Goal: Task Accomplishment & Management: Use online tool/utility

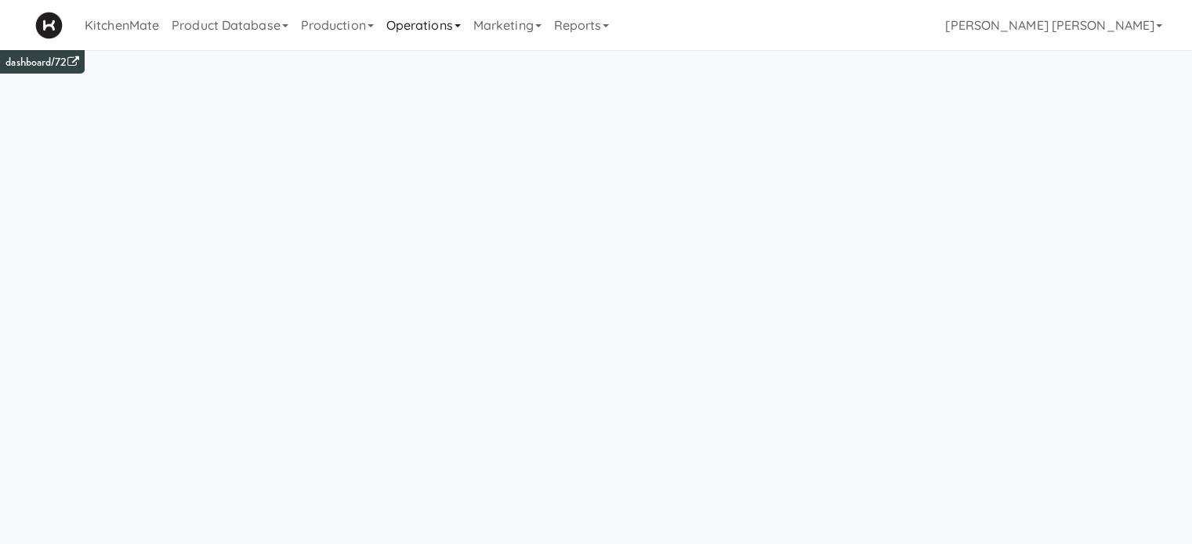
click at [430, 31] on link "Operations" at bounding box center [423, 25] width 87 height 50
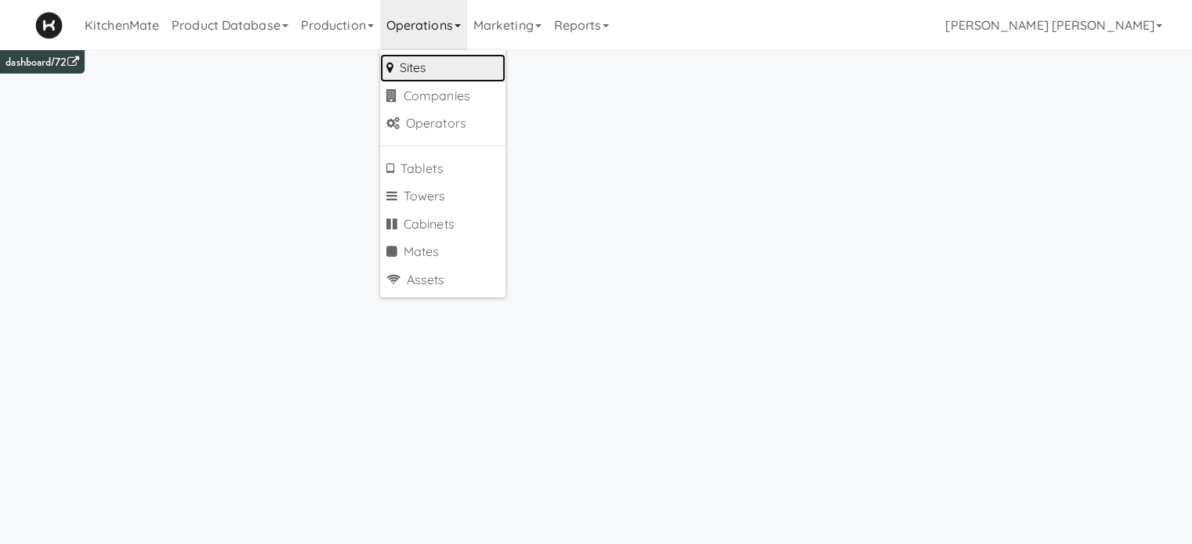
click at [423, 74] on link "Sites" at bounding box center [442, 68] width 125 height 28
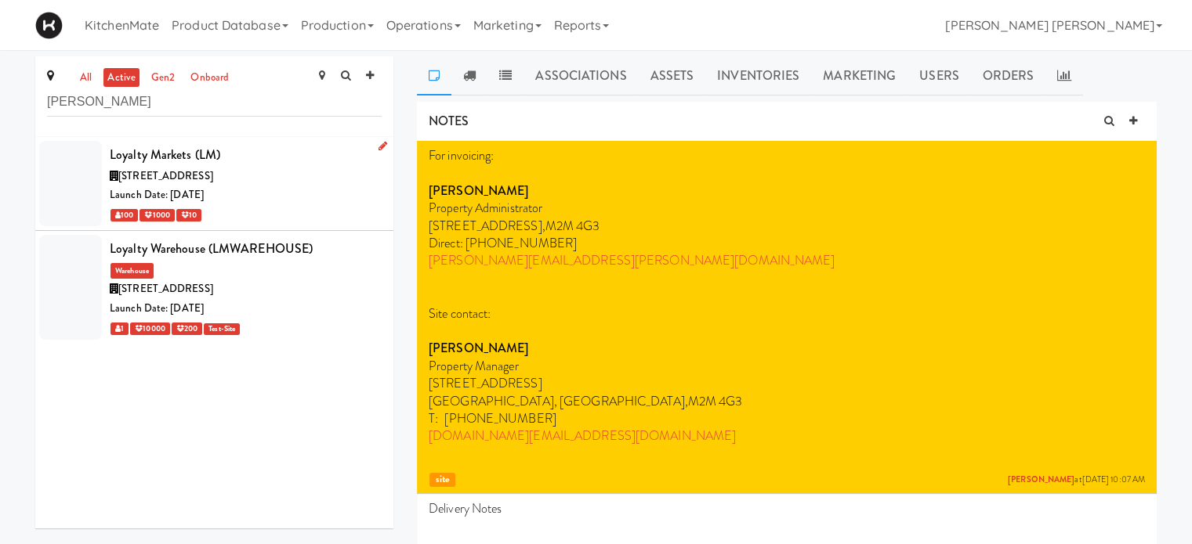
type input "[PERSON_NAME]"
click at [73, 189] on div at bounding box center [70, 183] width 63 height 85
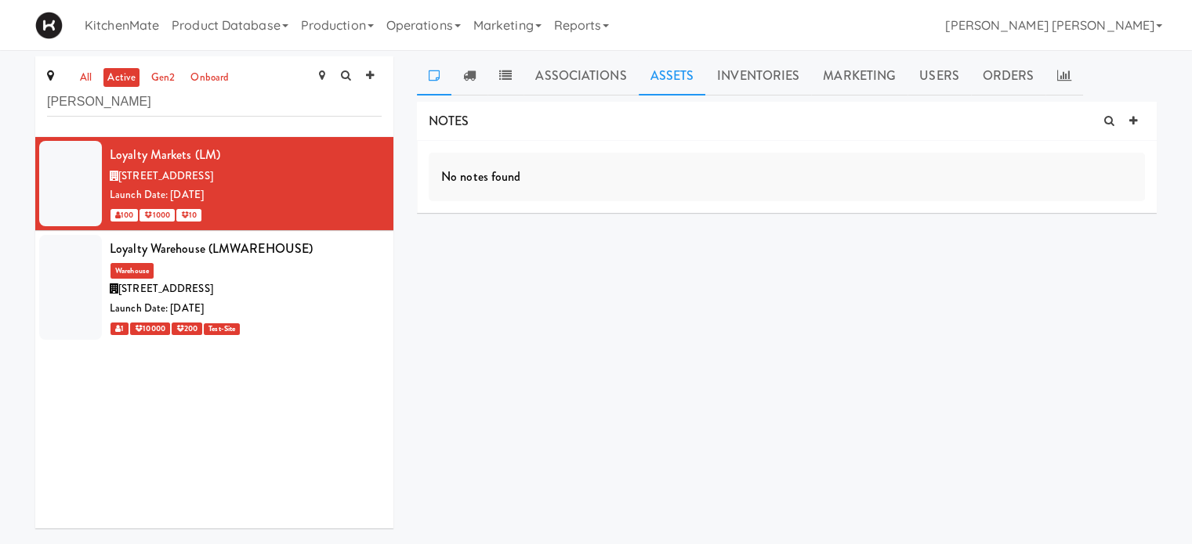
click at [667, 78] on link "Assets" at bounding box center [671, 75] width 67 height 39
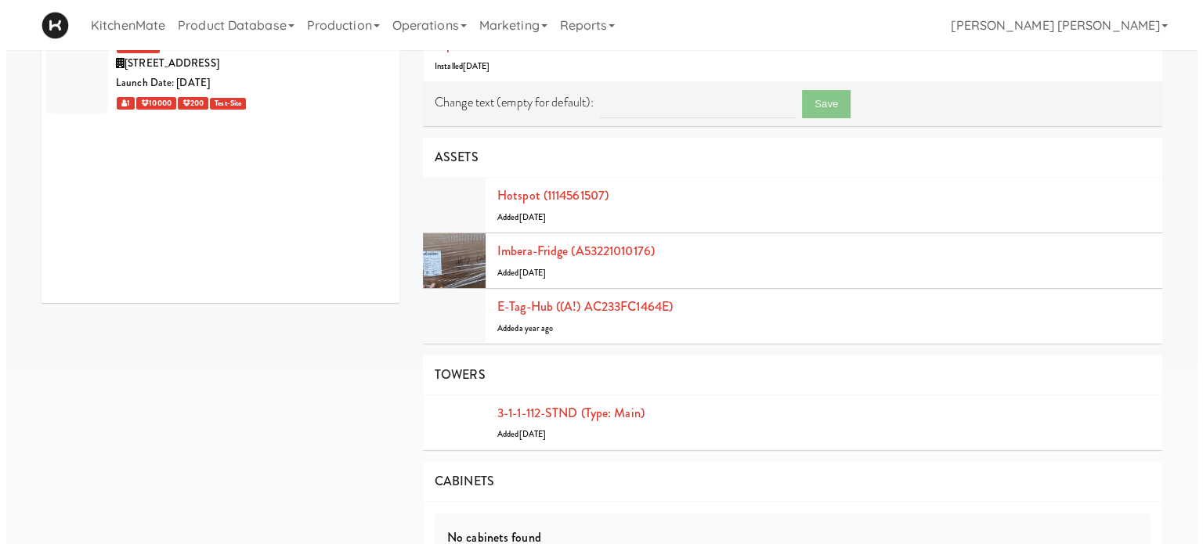
scroll to position [235, 0]
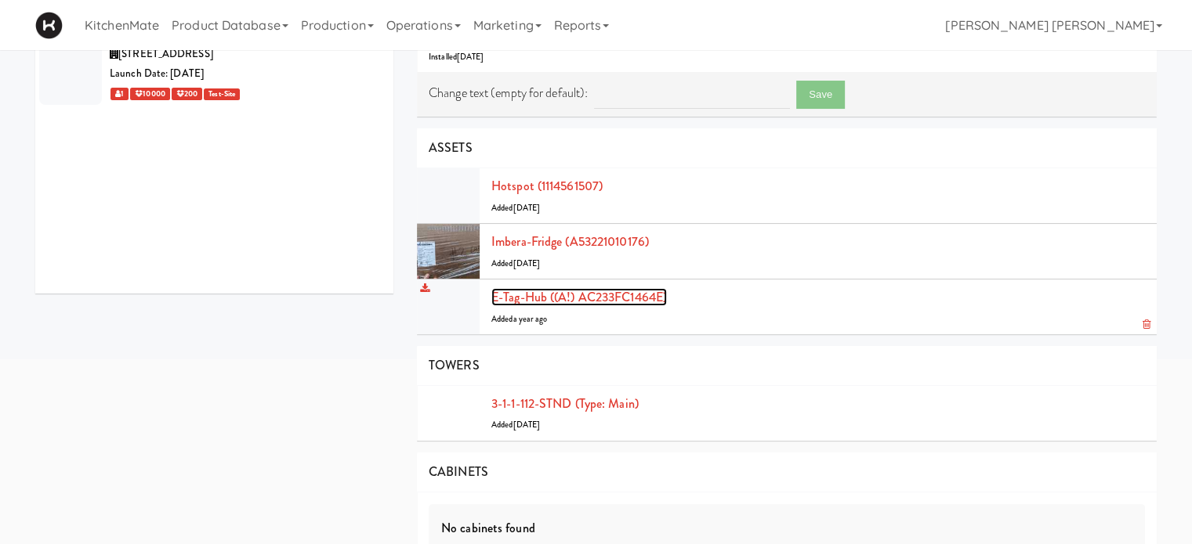
click at [595, 299] on link "E-tag-hub ((A!) AC233FC1464E)" at bounding box center [578, 297] width 175 height 18
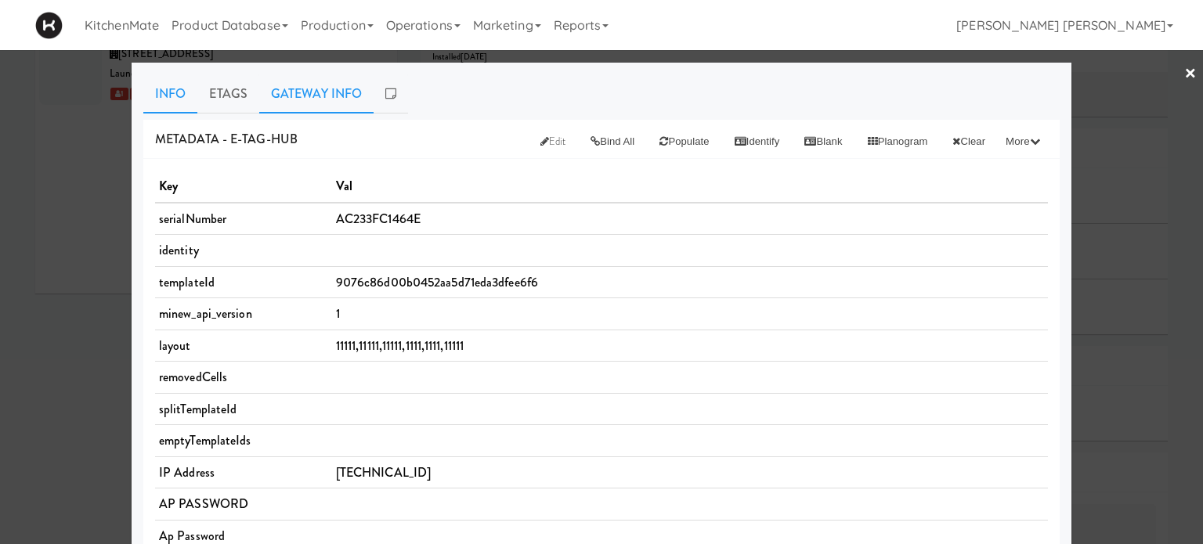
click at [288, 89] on link "Gateway Info" at bounding box center [316, 93] width 114 height 39
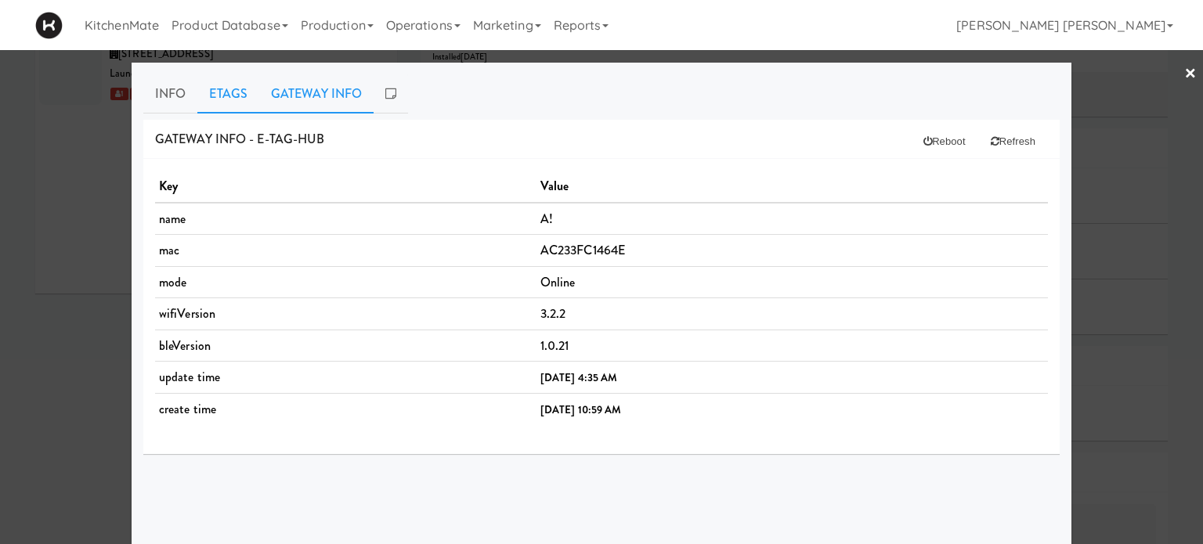
click at [223, 106] on link "Etags" at bounding box center [228, 93] width 62 height 39
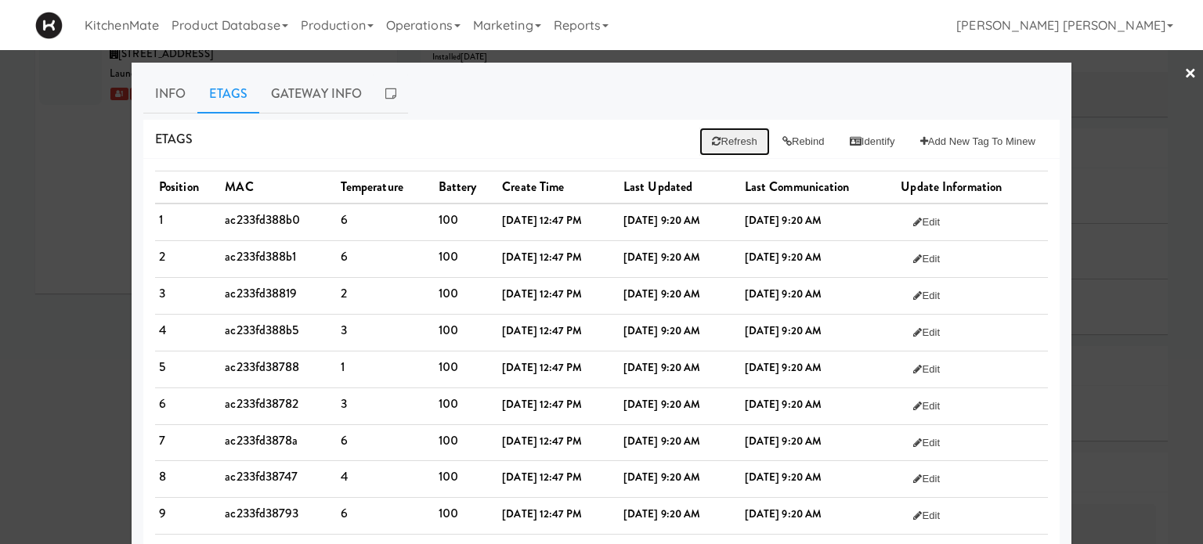
click at [714, 143] on button "Refresh" at bounding box center [735, 142] width 70 height 28
click at [786, 139] on button "Rebind" at bounding box center [803, 142] width 67 height 28
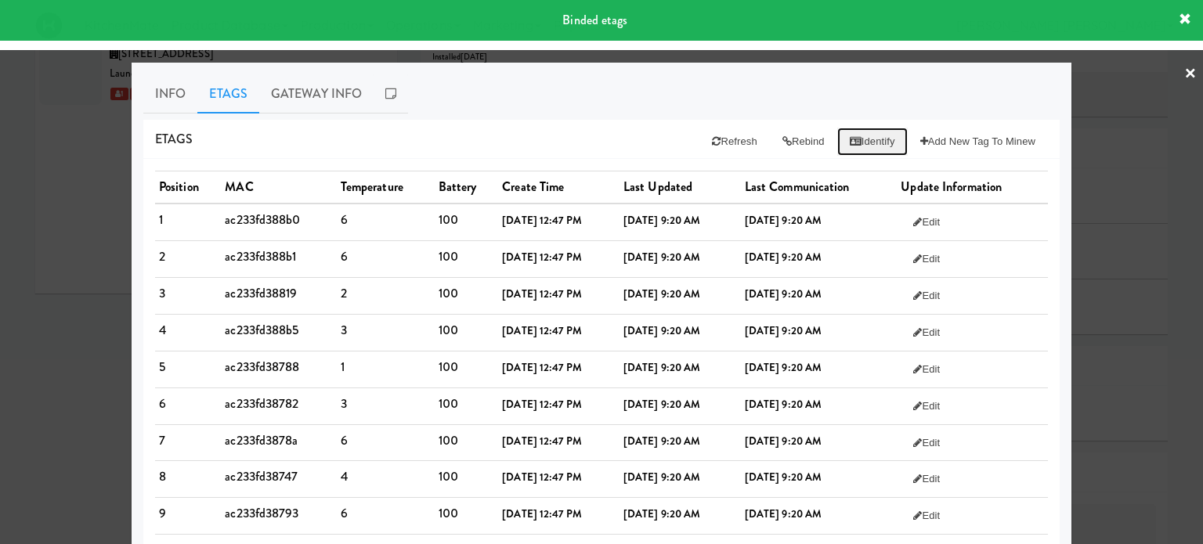
click at [868, 134] on button "Identify" at bounding box center [872, 142] width 71 height 28
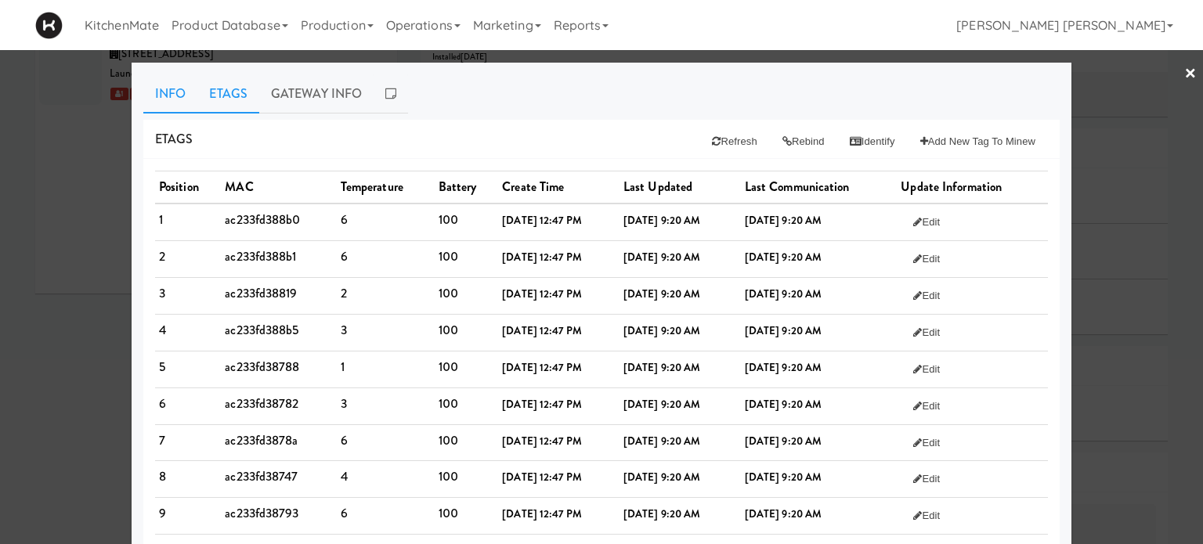
click at [157, 81] on link "Info" at bounding box center [170, 93] width 54 height 39
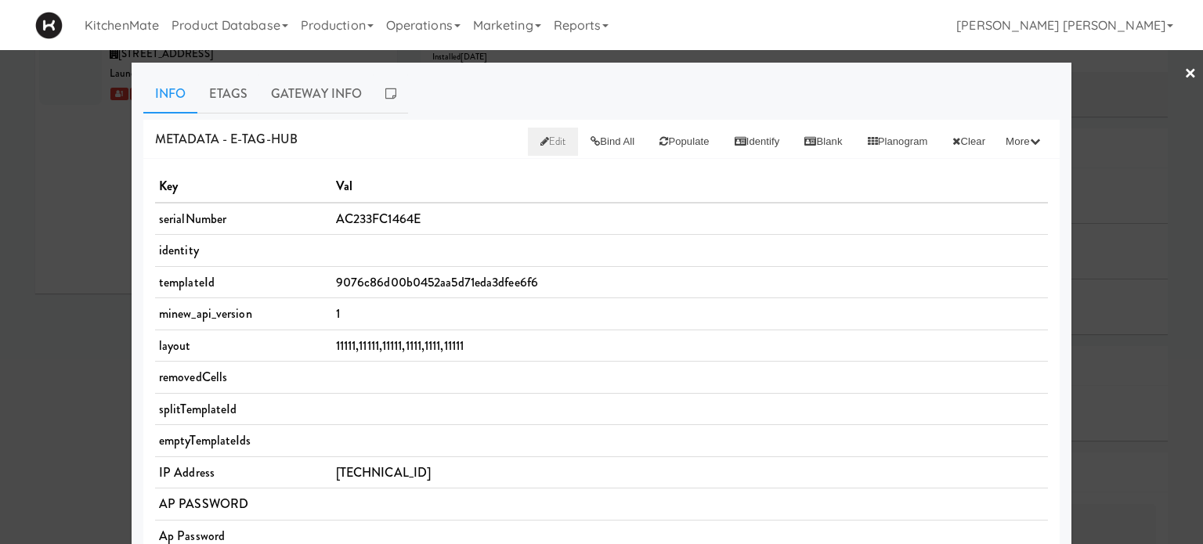
click at [541, 146] on span "Edit" at bounding box center [554, 141] width 26 height 15
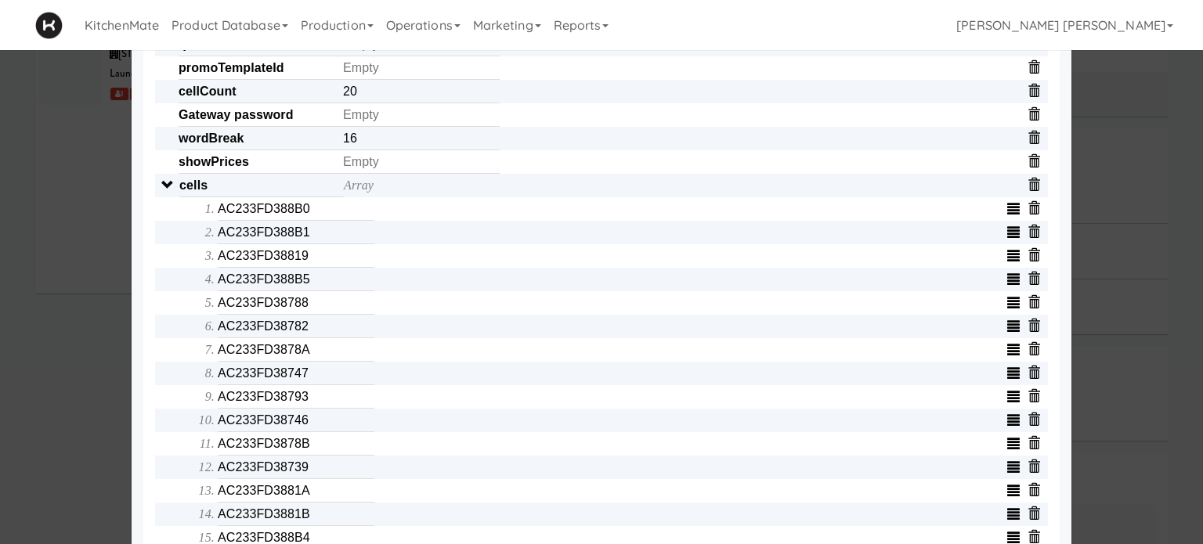
scroll to position [548, 0]
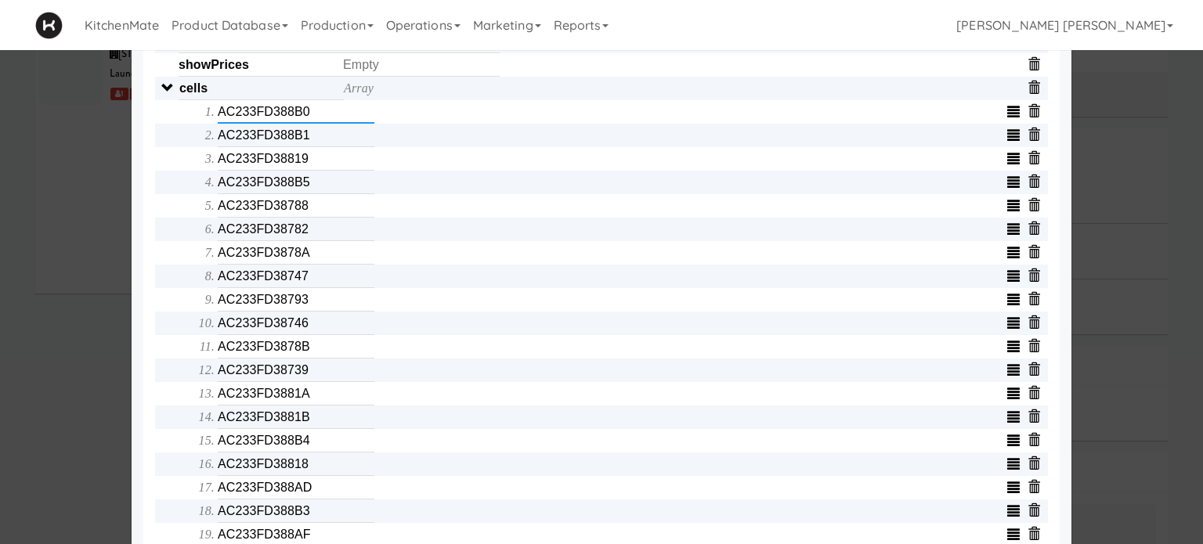
click at [250, 118] on input "AC233FD388B0" at bounding box center [296, 112] width 157 height 24
click at [238, 139] on input "AC233FD388B1" at bounding box center [296, 136] width 157 height 24
click at [249, 166] on input "AC233FD38819" at bounding box center [296, 159] width 157 height 24
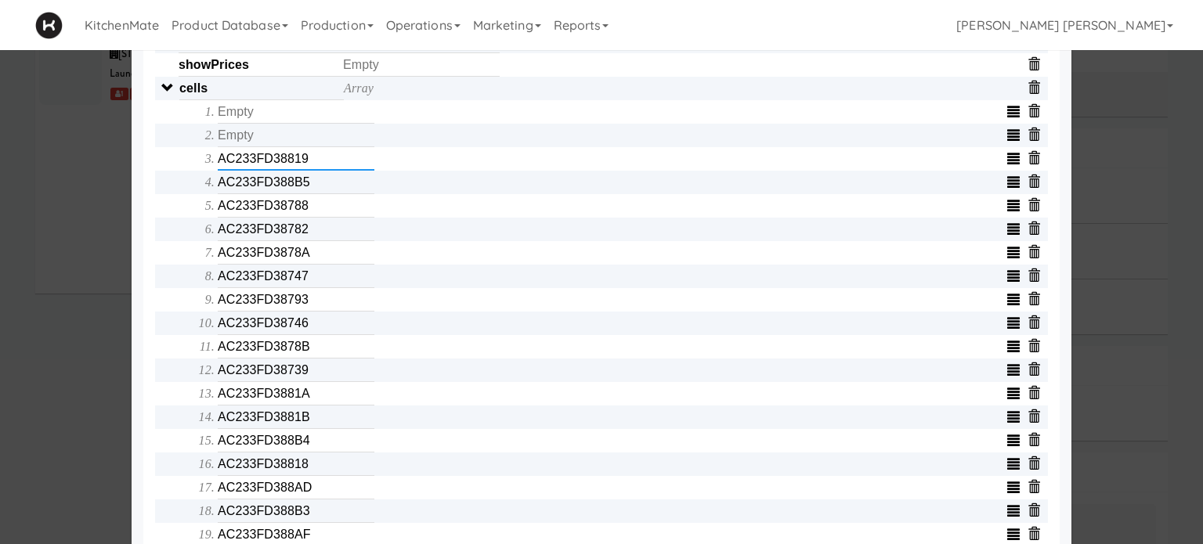
click at [249, 166] on input "AC233FD38819" at bounding box center [296, 159] width 157 height 24
click at [247, 189] on input "AC233FD388B5" at bounding box center [296, 183] width 157 height 24
click at [247, 218] on input "AC233FD38788" at bounding box center [296, 206] width 157 height 24
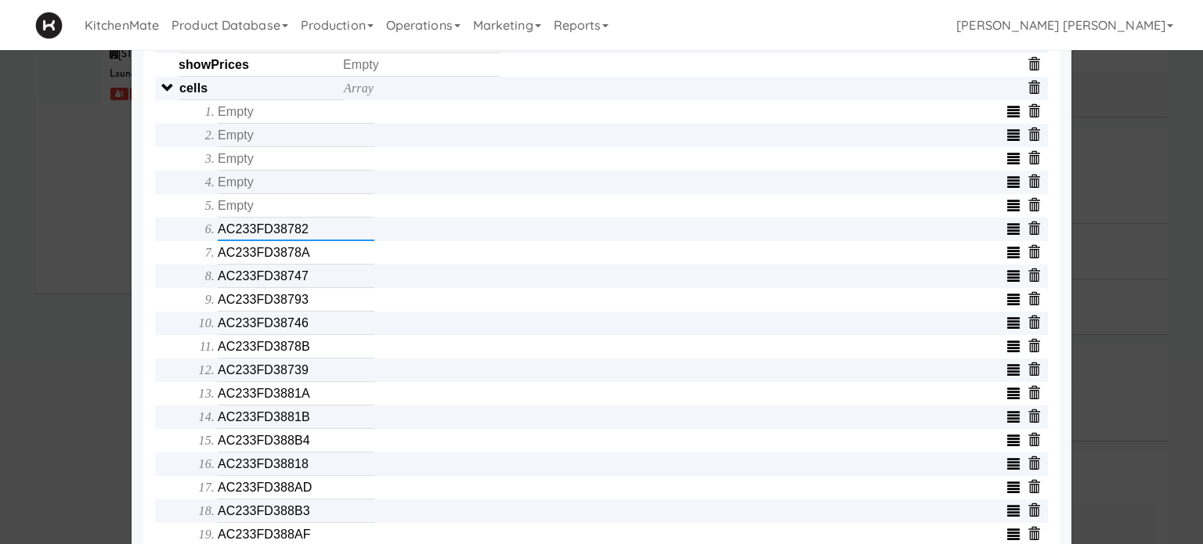
click at [247, 233] on input "AC233FD38782" at bounding box center [296, 230] width 157 height 24
click at [248, 262] on input "AC233FD3878A" at bounding box center [296, 253] width 157 height 24
click at [250, 285] on input "AC233FD38747" at bounding box center [296, 277] width 157 height 24
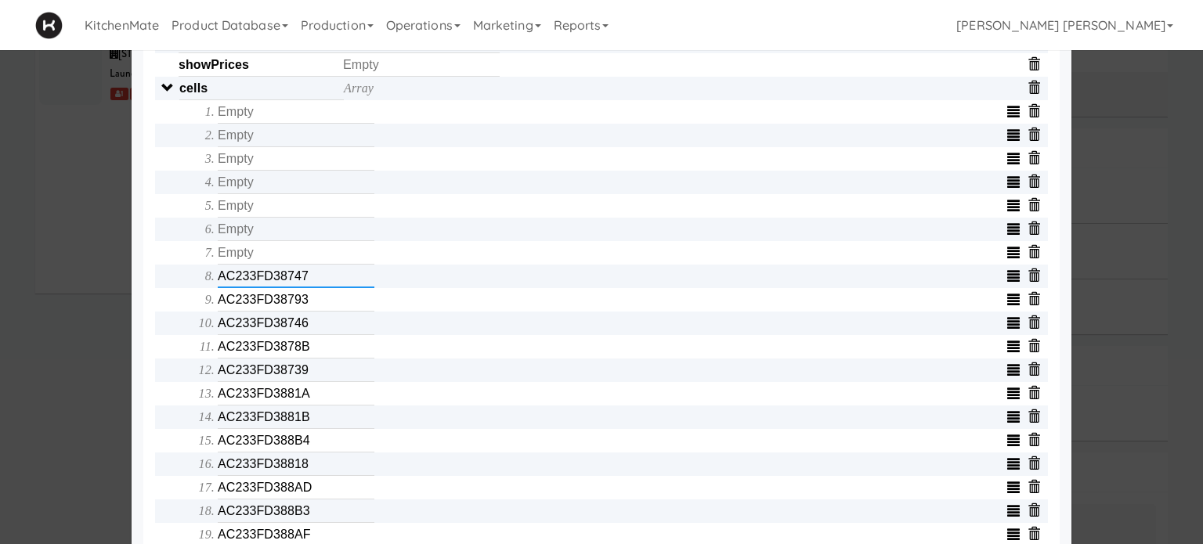
click at [250, 285] on input "AC233FD38747" at bounding box center [296, 277] width 157 height 24
click at [249, 304] on input "AC233FD38793" at bounding box center [296, 300] width 157 height 24
click at [239, 325] on input "AC233FD38746" at bounding box center [296, 324] width 157 height 24
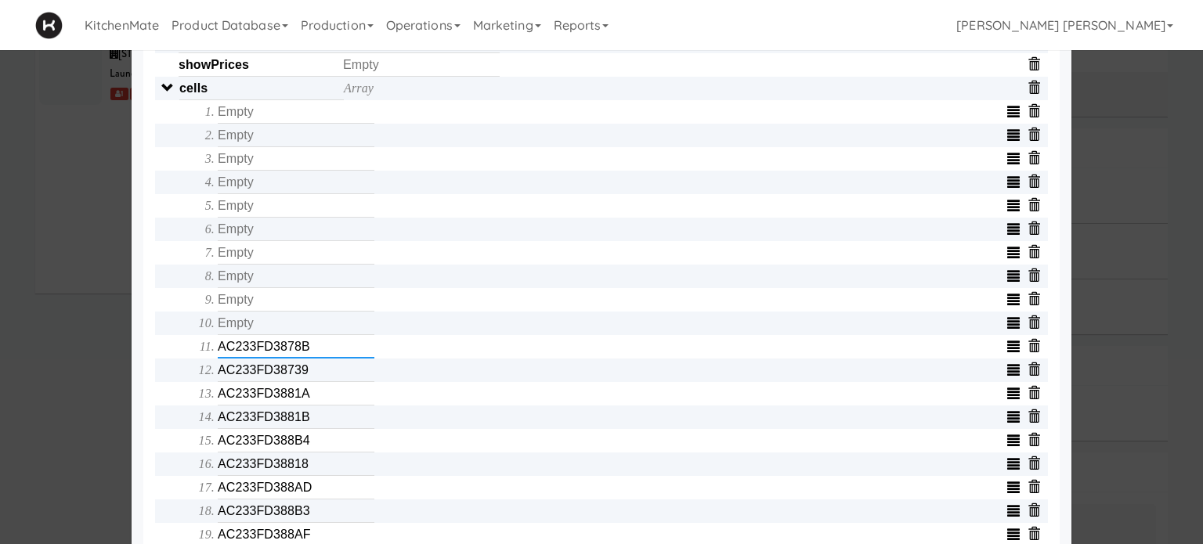
click at [281, 359] on input "AC233FD3878B" at bounding box center [296, 347] width 157 height 24
click at [258, 376] on input "AC233FD38739" at bounding box center [296, 371] width 157 height 24
click at [241, 405] on input "AC233FD3881A" at bounding box center [296, 394] width 157 height 24
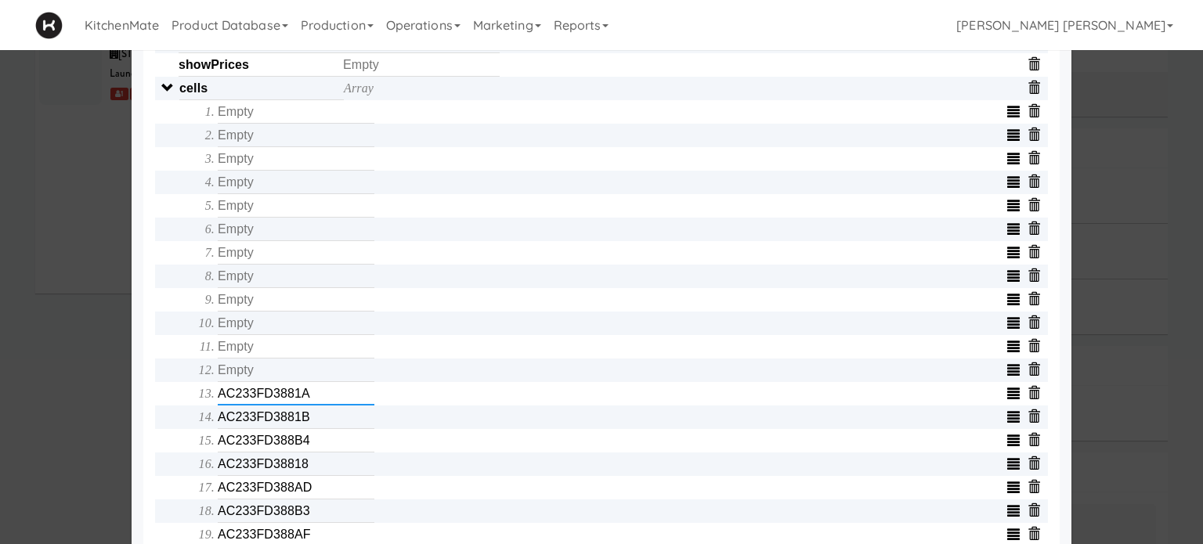
click at [241, 405] on input "AC233FD3881A" at bounding box center [296, 394] width 157 height 24
click at [238, 422] on input "AC233FD3881B" at bounding box center [296, 418] width 157 height 24
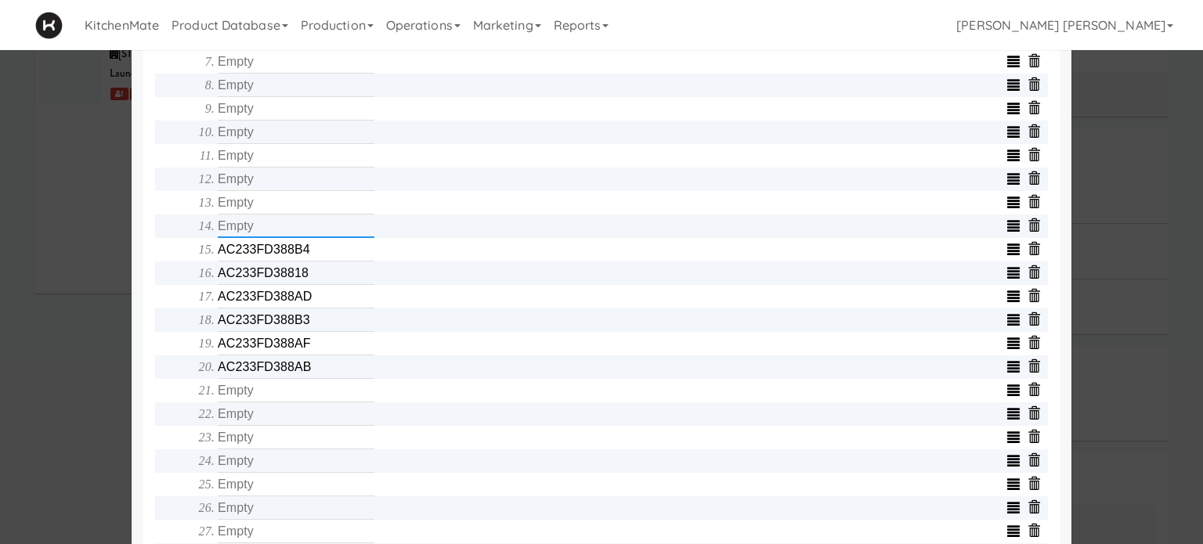
scroll to position [783, 0]
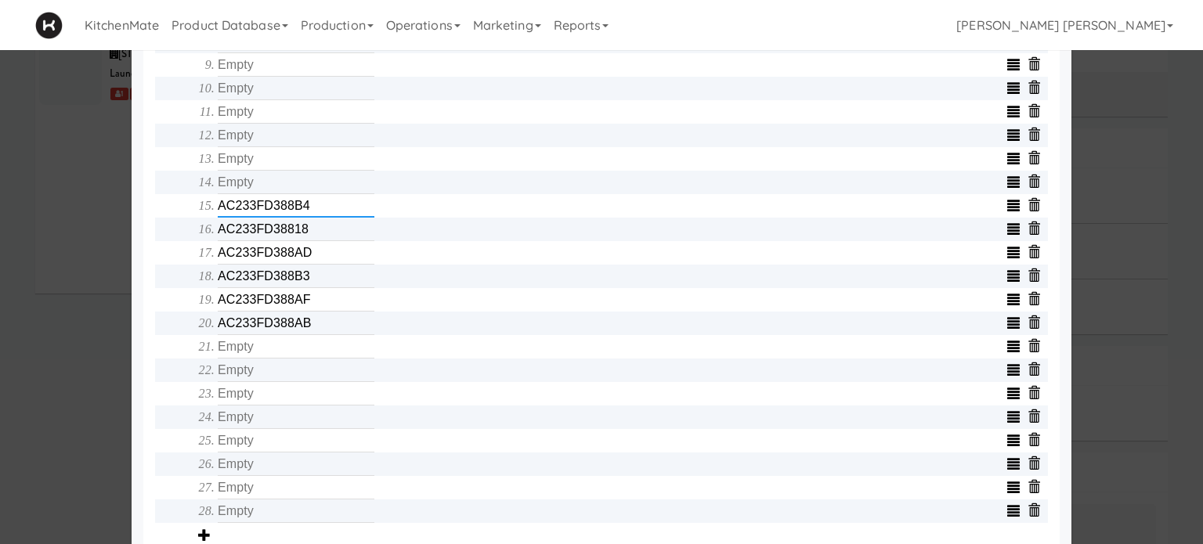
click at [264, 209] on input "AC233FD388B4" at bounding box center [296, 206] width 157 height 24
click at [259, 235] on input "AC233FD38818" at bounding box center [296, 230] width 157 height 24
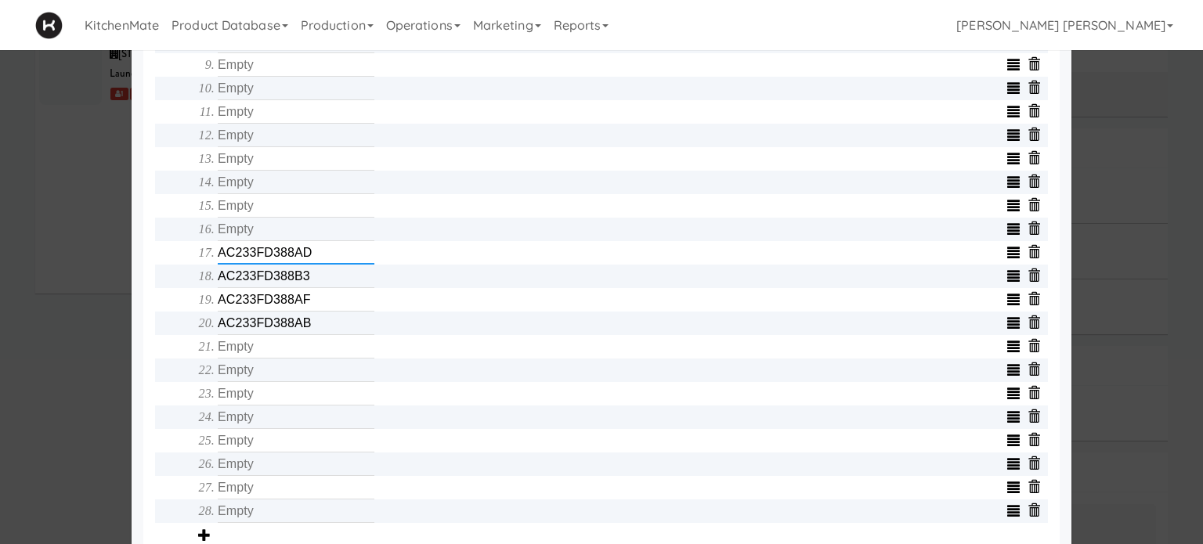
click at [252, 265] on input "AC233FD388AD" at bounding box center [296, 253] width 157 height 24
click at [248, 284] on input "AC233FD388B3" at bounding box center [296, 277] width 157 height 24
click at [244, 312] on input "AC233FD388AF" at bounding box center [296, 300] width 157 height 24
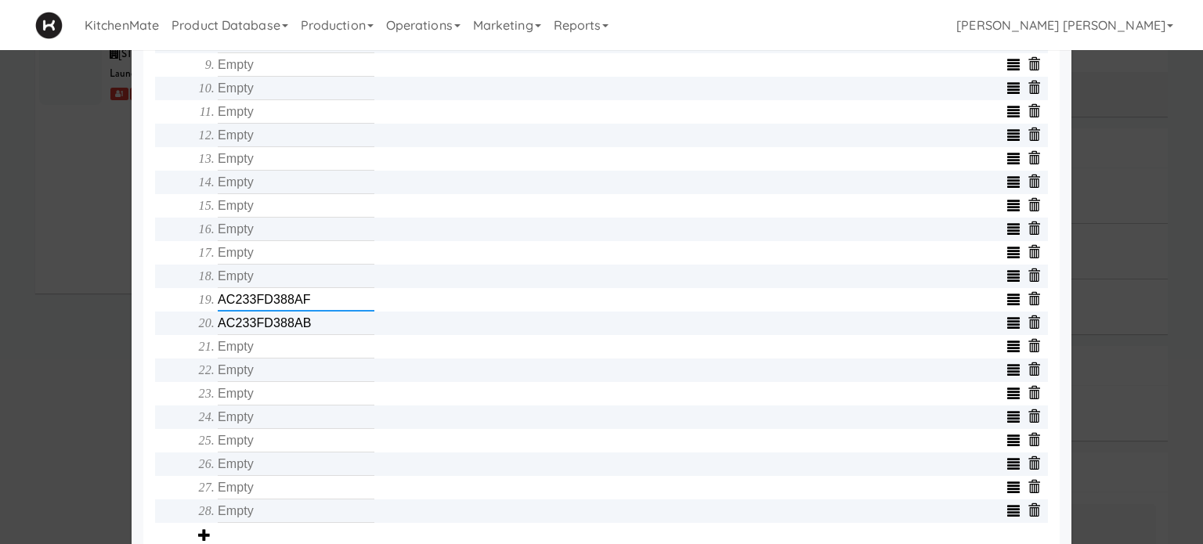
click at [244, 312] on input "AC233FD388AF" at bounding box center [296, 300] width 157 height 24
click at [244, 324] on input "AC233FD388AB" at bounding box center [296, 324] width 157 height 24
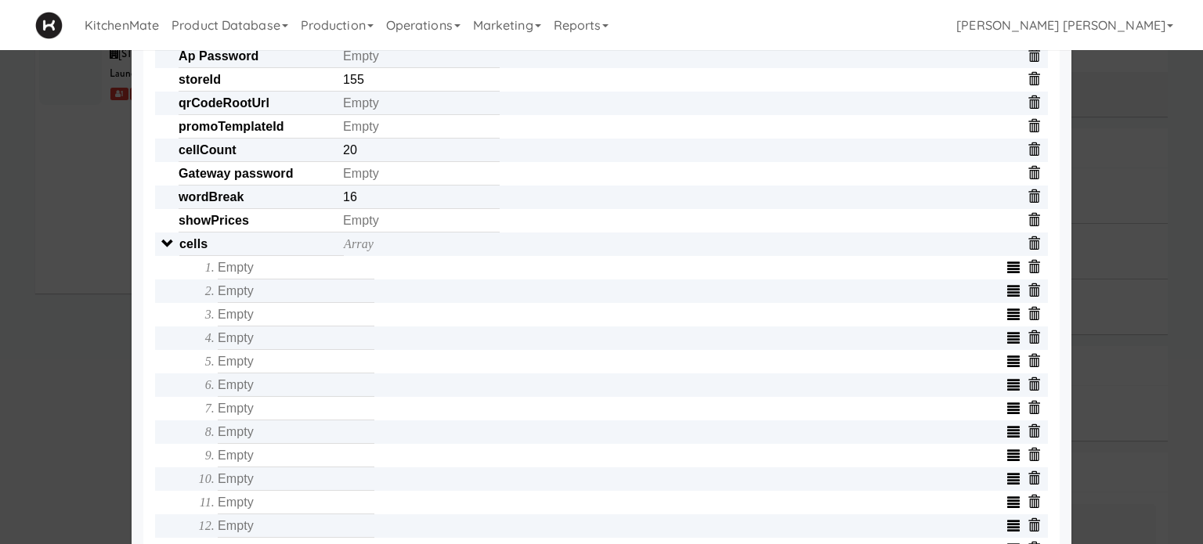
scroll to position [392, 0]
click at [251, 269] on input "text" at bounding box center [296, 269] width 157 height 24
type input "AC233FD1CDB9"
click at [233, 303] on input "text" at bounding box center [296, 292] width 157 height 24
type input "C300000EDB03"
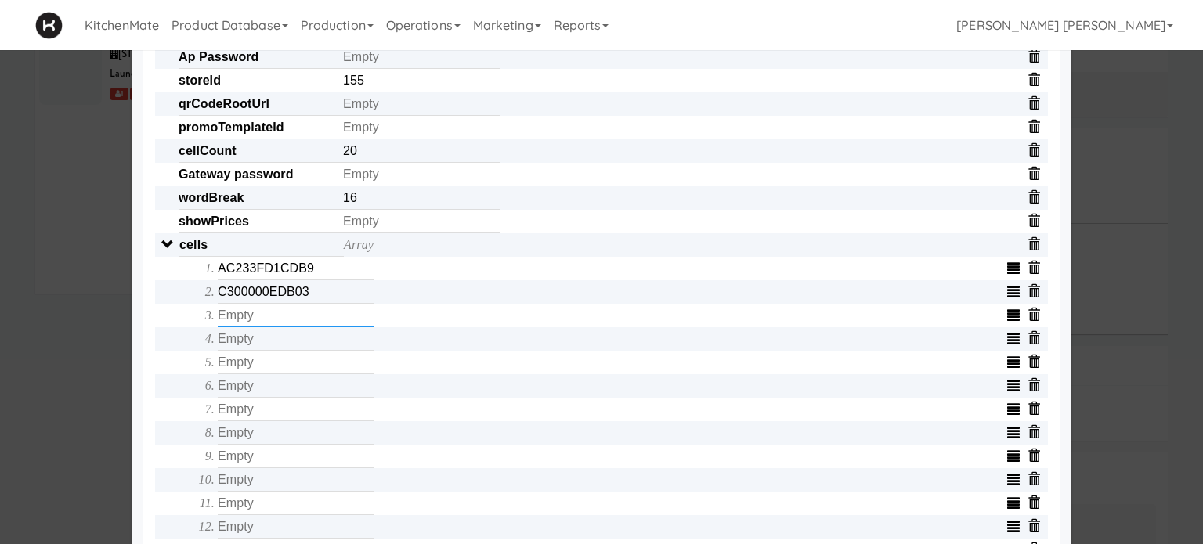
click at [266, 317] on input "text" at bounding box center [296, 316] width 157 height 24
type input "C300000EDE5A"
click at [255, 347] on input "text" at bounding box center [296, 339] width 157 height 24
type input "C300000EDABD"
click at [271, 372] on input "text" at bounding box center [296, 363] width 157 height 24
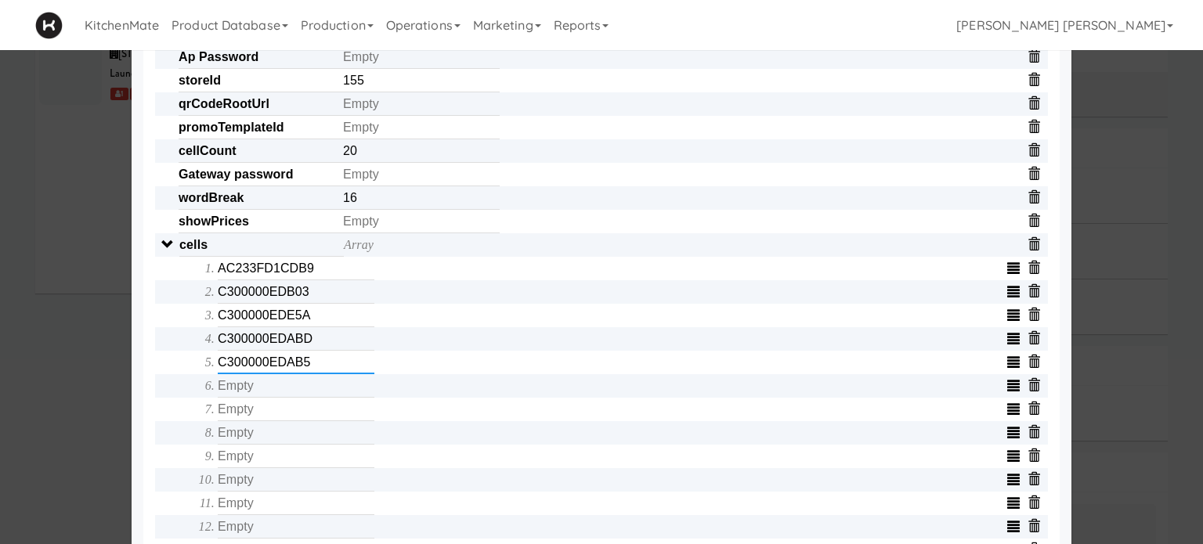
type input "C300000EDAB5"
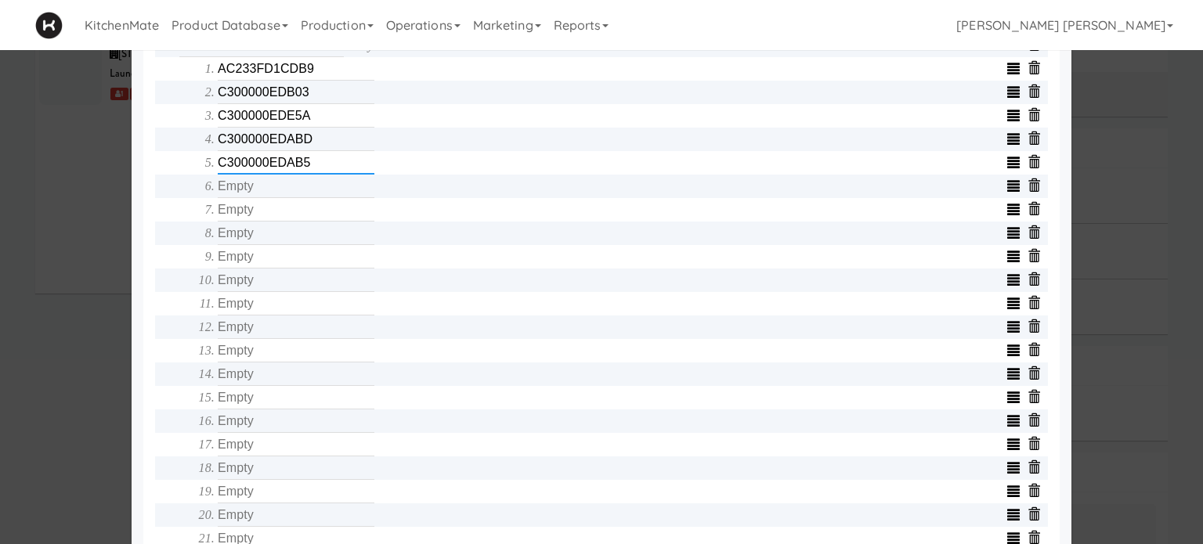
scroll to position [627, 0]
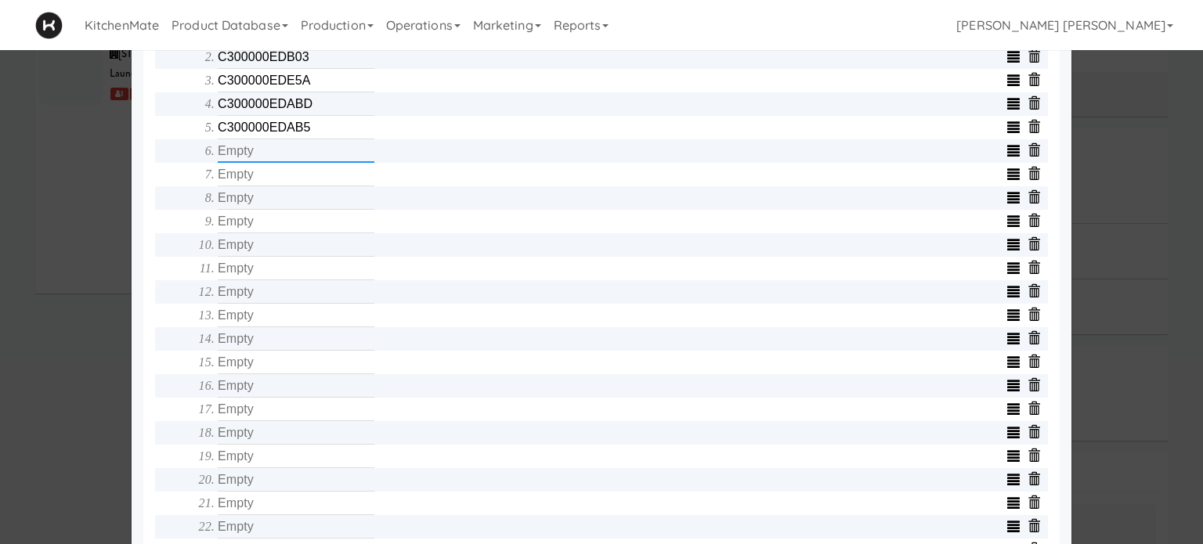
click at [256, 157] on input "text" at bounding box center [296, 151] width 157 height 24
type input "C300000EDE62"
click at [232, 183] on input "text" at bounding box center [296, 175] width 157 height 24
type input "C300000EDAC6"
click at [235, 204] on input "text" at bounding box center [296, 198] width 157 height 24
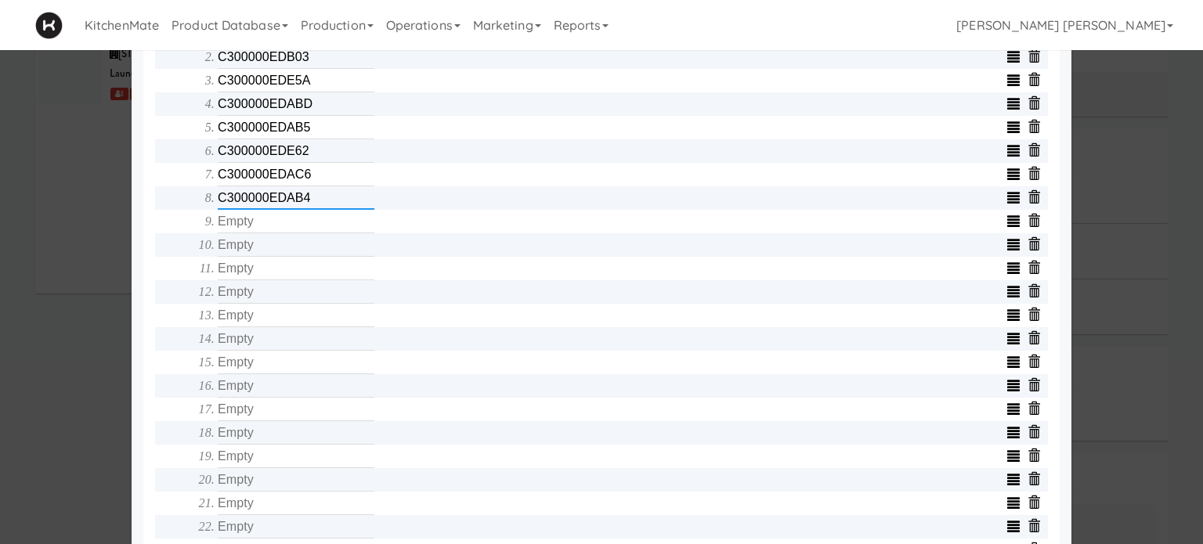
type input "C300000EDAB4"
click at [281, 226] on input "text" at bounding box center [296, 222] width 157 height 24
type input "C300000EDA8F"
click at [285, 247] on input "text" at bounding box center [296, 245] width 157 height 24
type input "C300000EDAF6"
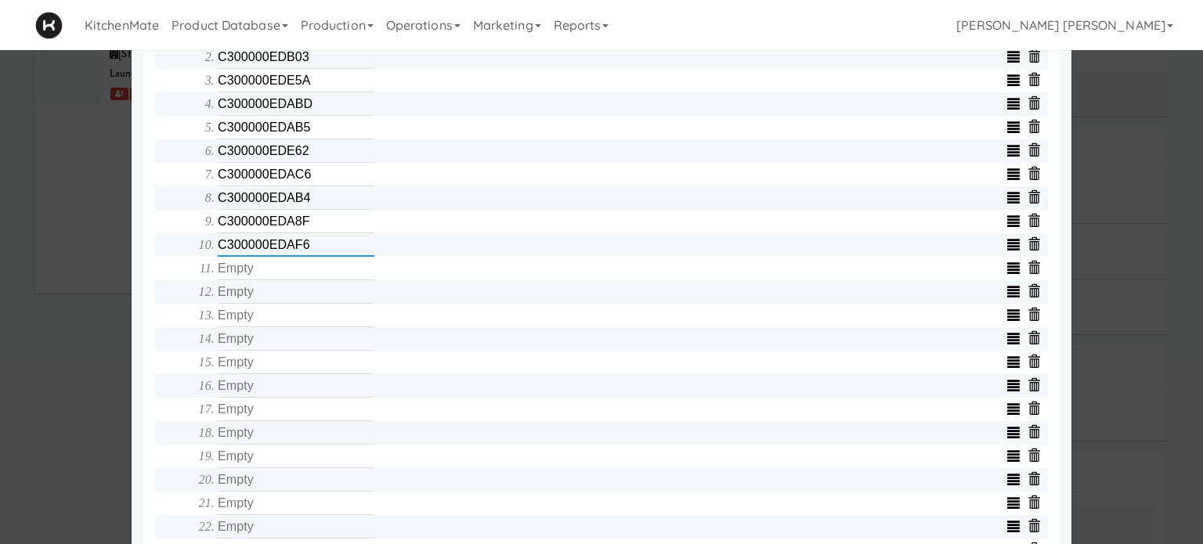
scroll to position [705, 0]
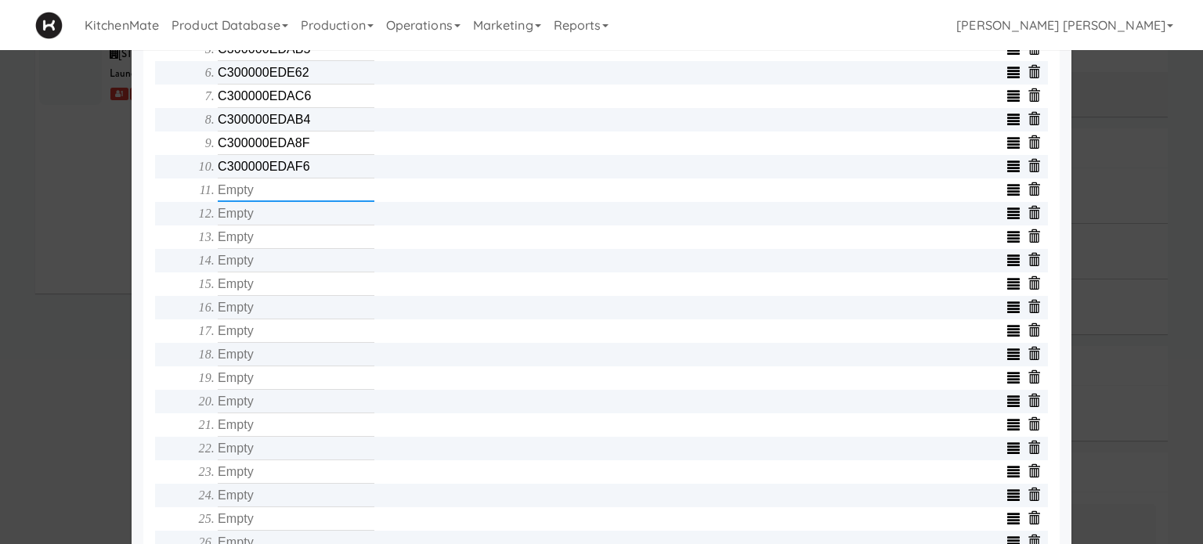
click at [327, 194] on input "text" at bounding box center [296, 191] width 157 height 24
type input "C300000EDA87"
click at [316, 219] on input "text" at bounding box center [296, 214] width 157 height 24
type input "C300000EDAF5"
click at [304, 244] on input "text" at bounding box center [296, 238] width 157 height 24
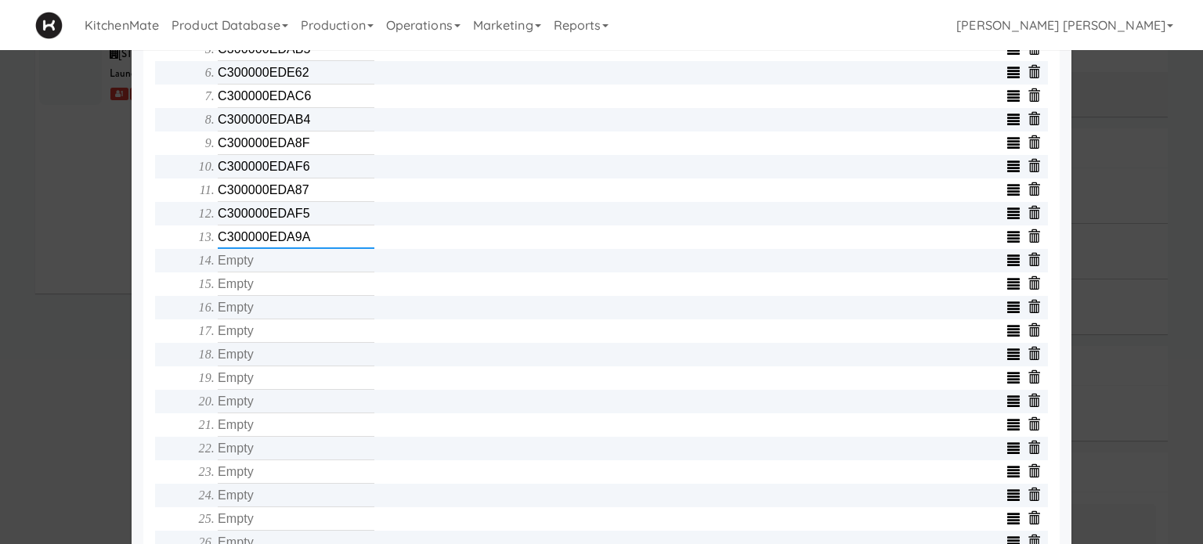
type input "C300000EDA9A"
click at [322, 259] on input "text" at bounding box center [296, 261] width 157 height 24
type input "C300000EDC4E"
click at [321, 284] on input "text" at bounding box center [296, 285] width 157 height 24
type input "C300000EDDD7"
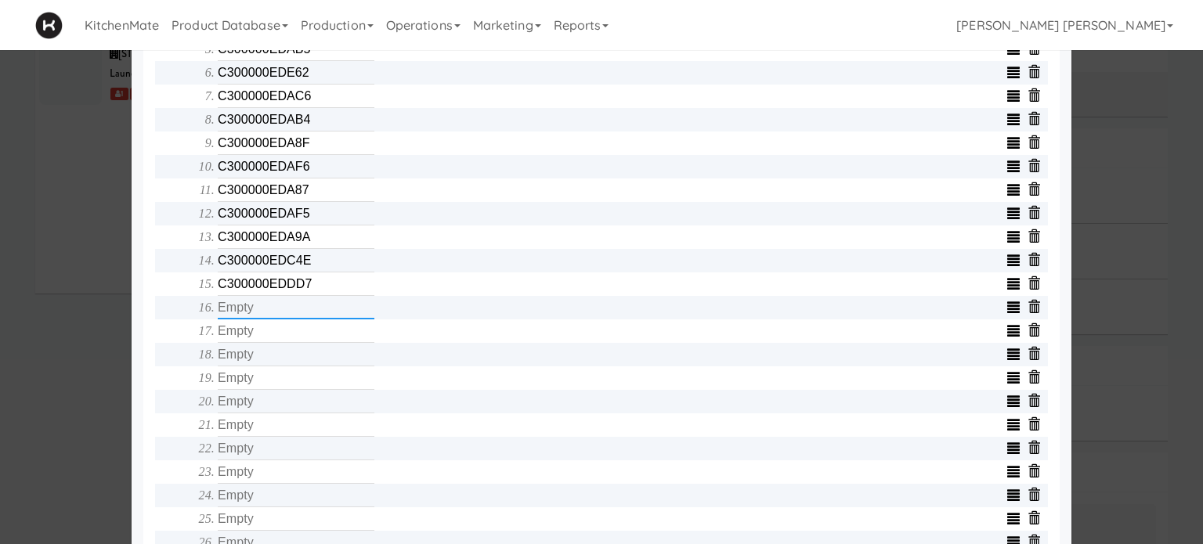
click at [310, 320] on input "text" at bounding box center [296, 308] width 157 height 24
type input "C300000EDDD6"
click at [310, 335] on input "text" at bounding box center [296, 332] width 157 height 24
type input "C300000EDDCE"
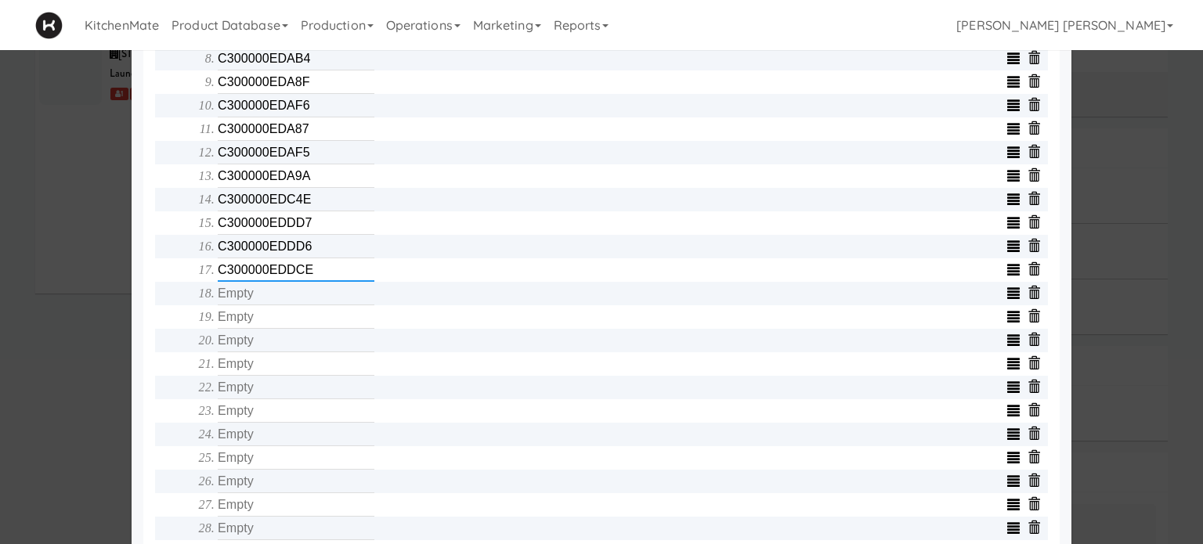
scroll to position [862, 0]
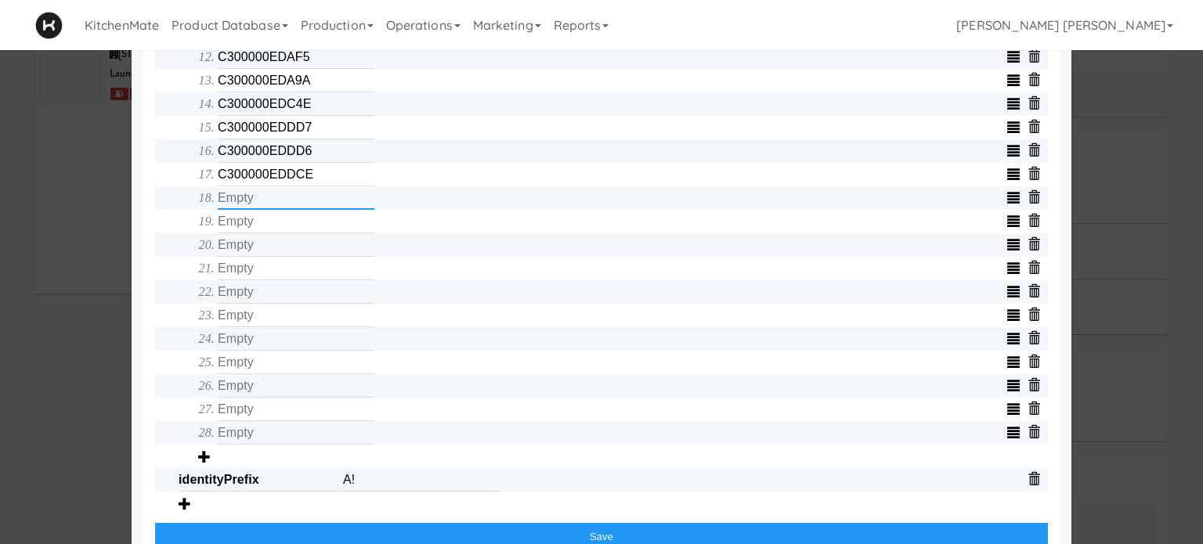
click at [272, 204] on input "text" at bounding box center [296, 198] width 157 height 24
type input "C300000EDE08"
click at [267, 233] on input "text" at bounding box center [296, 222] width 157 height 24
type input "C300000EDAB3"
click at [282, 249] on input "text" at bounding box center [296, 245] width 157 height 24
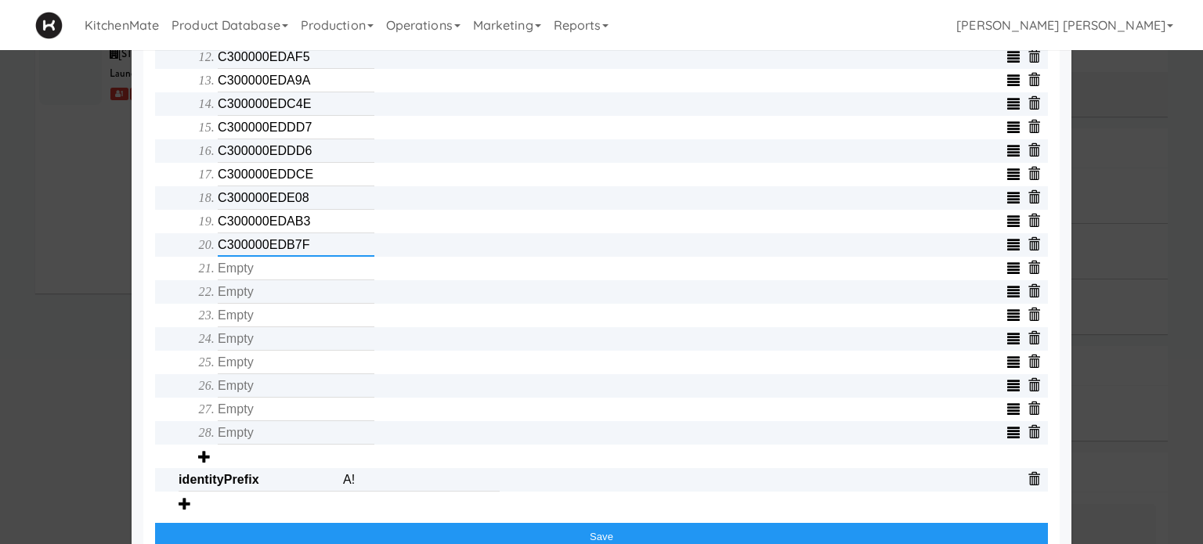
type input "C300000EDB7F"
click at [288, 273] on input "text" at bounding box center [296, 269] width 157 height 24
type input "AC233FD1CA41"
click at [292, 299] on input "text" at bounding box center [296, 292] width 157 height 24
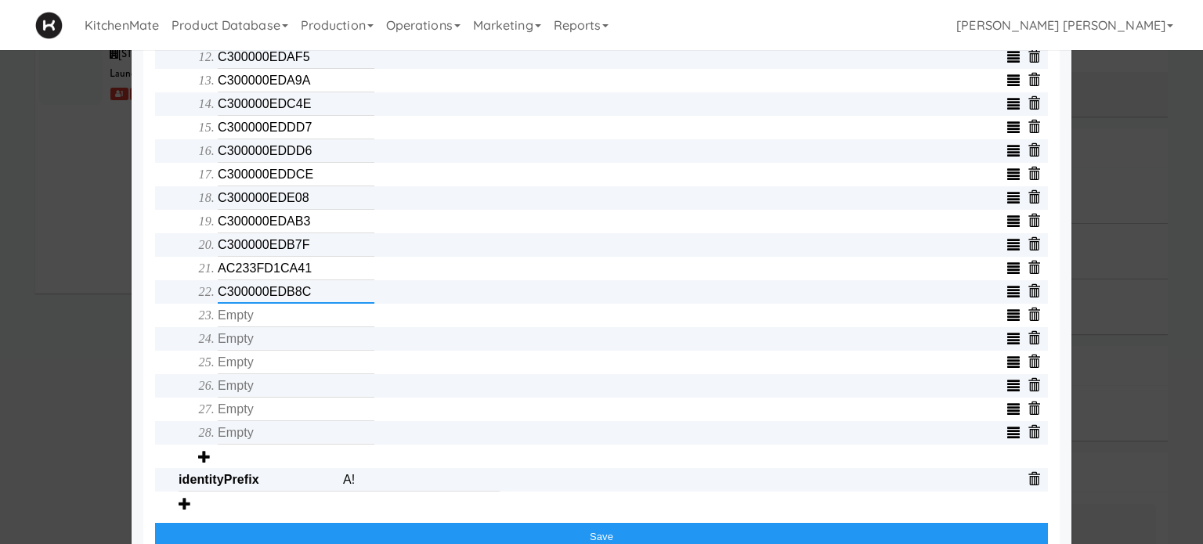
type input "C300000EDB8C"
click at [292, 316] on input "text" at bounding box center [296, 316] width 157 height 24
type input "E00000011E7C"
click at [353, 342] on input "text" at bounding box center [296, 339] width 157 height 24
type input "E00000011E76"
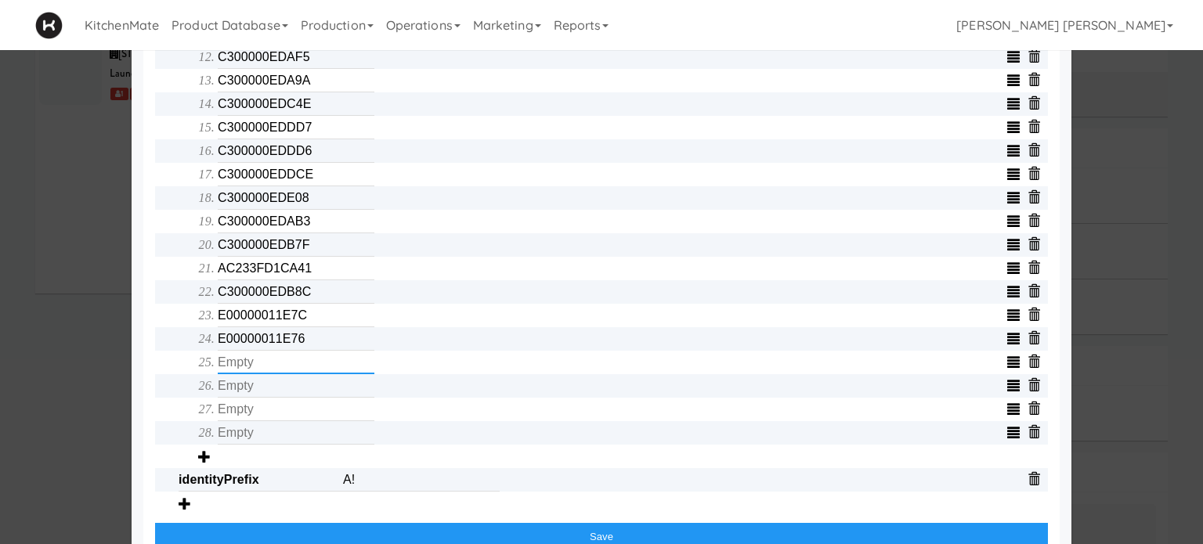
click at [335, 373] on input "text" at bounding box center [296, 363] width 157 height 24
type input "E00000011E77"
click at [340, 395] on input "text" at bounding box center [296, 386] width 157 height 24
type input "E00000011E7B"
click at [332, 414] on input "text" at bounding box center [296, 410] width 157 height 24
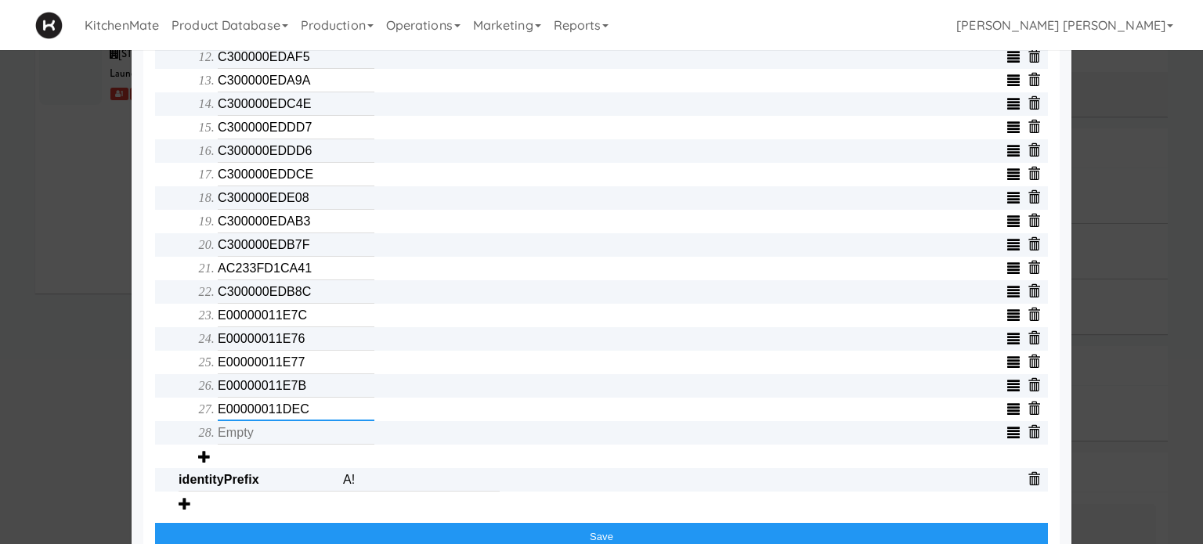
type input "E00000011DEC"
click at [308, 441] on input "text" at bounding box center [296, 433] width 157 height 24
type input "E00000011DEB"
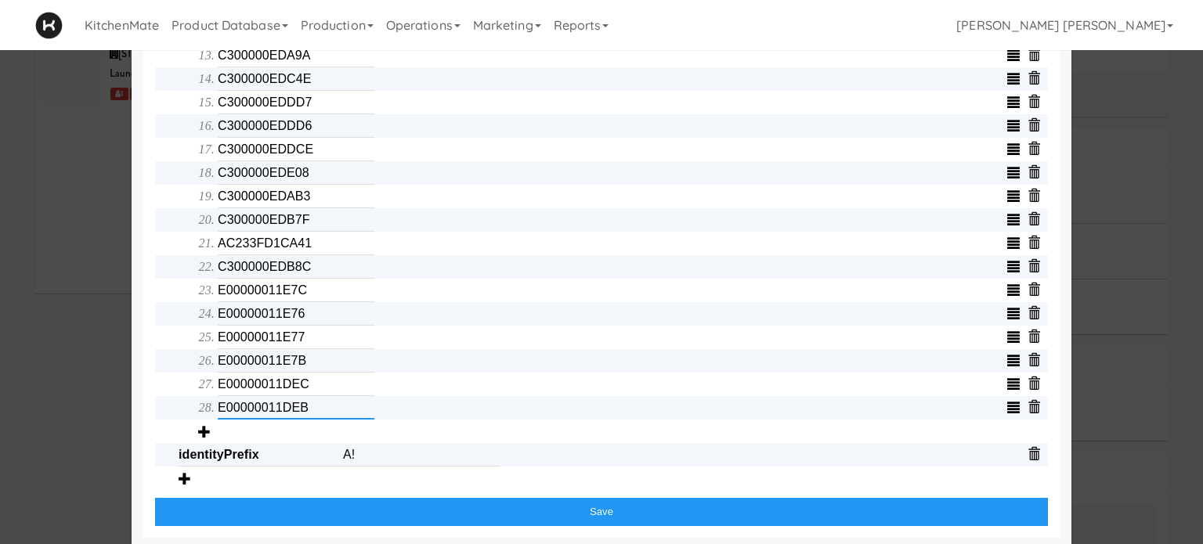
scroll to position [900, 0]
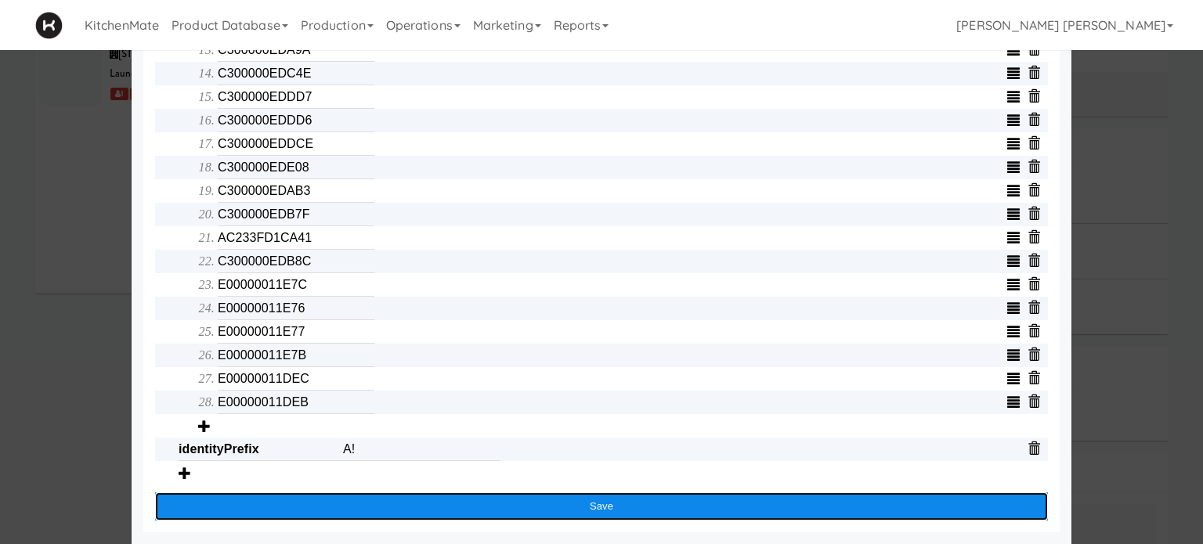
click at [593, 494] on button "Save" at bounding box center [601, 507] width 893 height 28
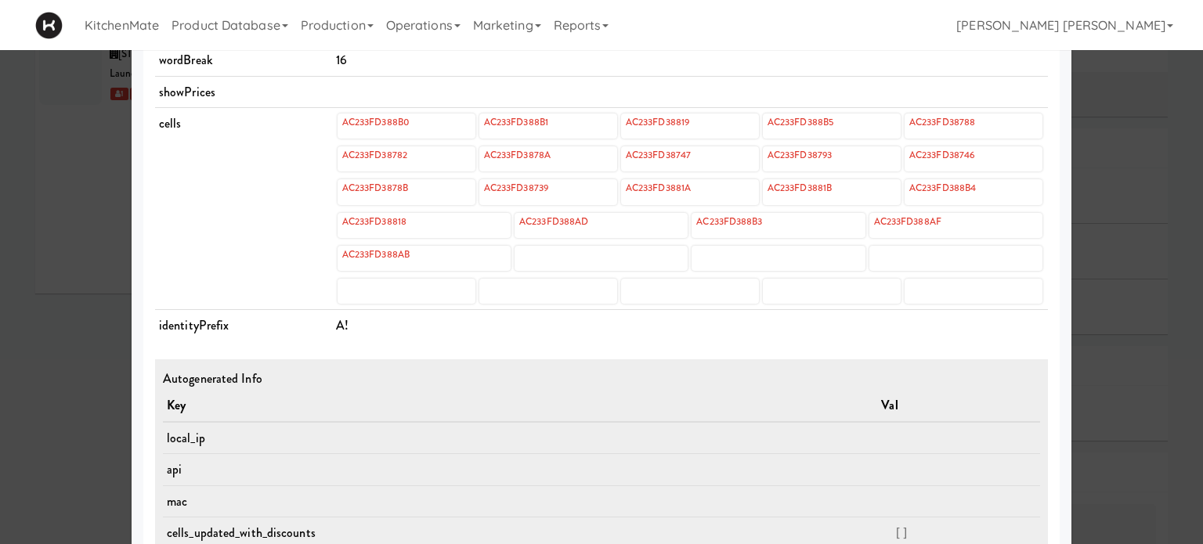
scroll to position [512, 0]
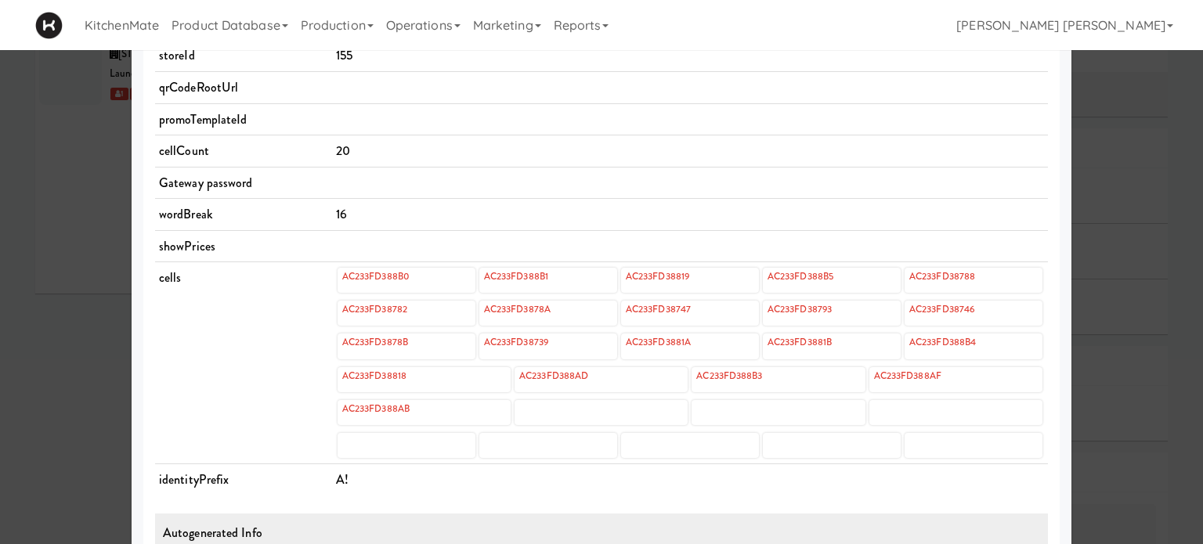
click at [31, 383] on div at bounding box center [601, 272] width 1203 height 544
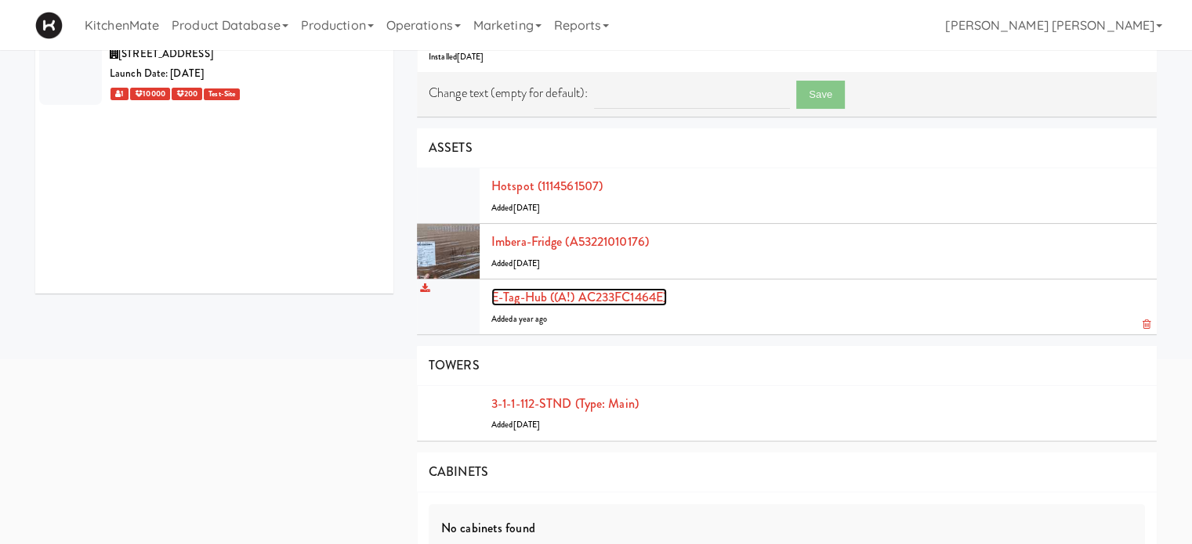
click at [509, 293] on link "E-tag-hub ((A!) AC233FC1464E)" at bounding box center [578, 297] width 175 height 18
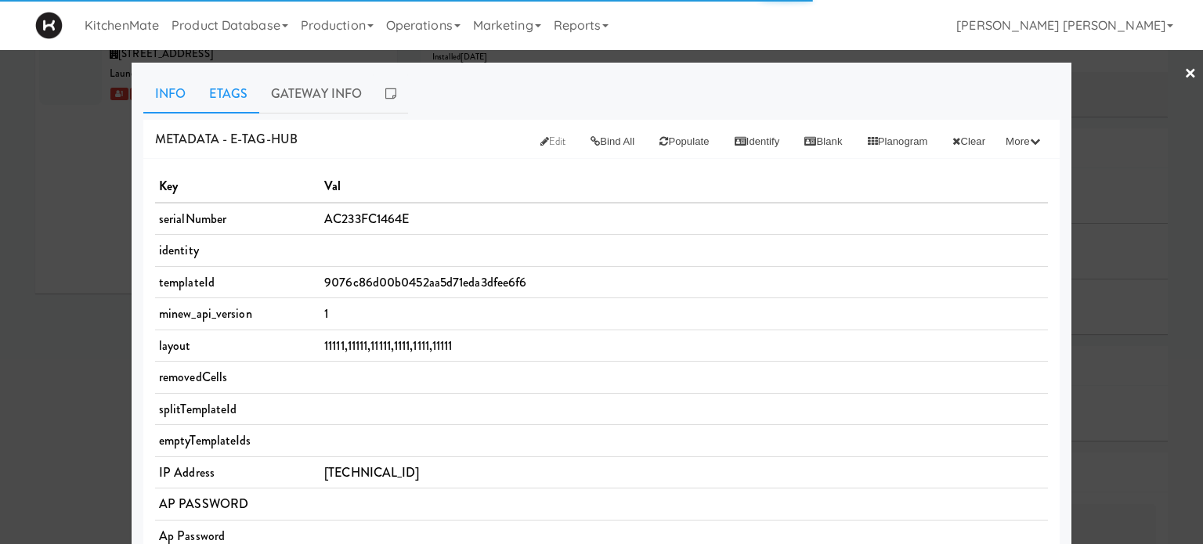
click at [224, 100] on link "Etags" at bounding box center [228, 93] width 62 height 39
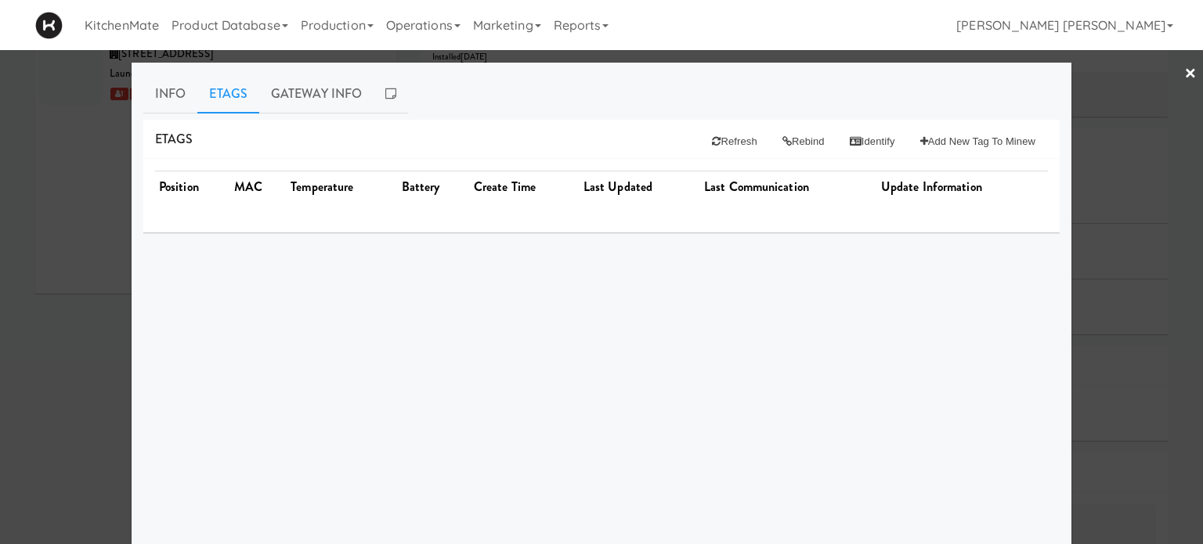
drag, startPoint x: 162, startPoint y: 92, endPoint x: 204, endPoint y: 122, distance: 52.2
click at [163, 92] on link "Info" at bounding box center [170, 93] width 54 height 39
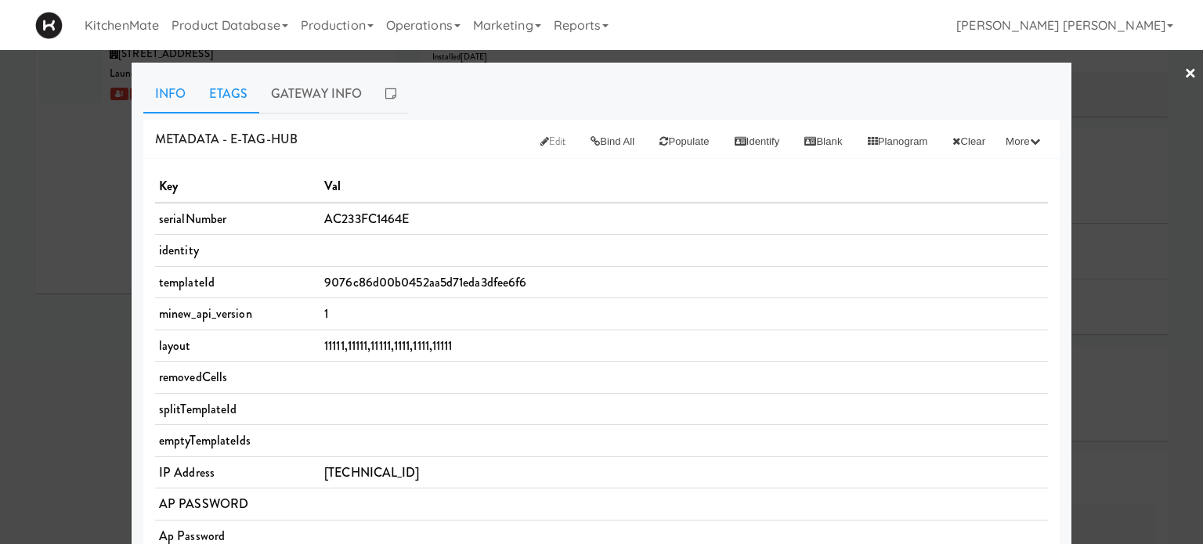
click at [215, 99] on link "Etags" at bounding box center [228, 93] width 62 height 39
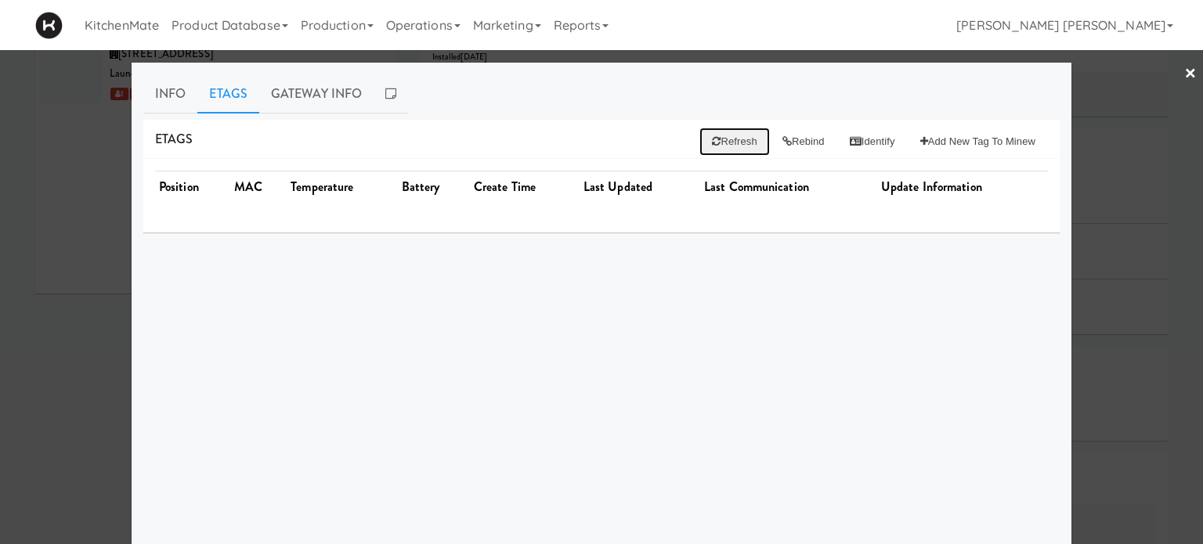
click at [712, 137] on icon at bounding box center [716, 141] width 9 height 10
click at [795, 143] on button "Rebind" at bounding box center [803, 142] width 67 height 28
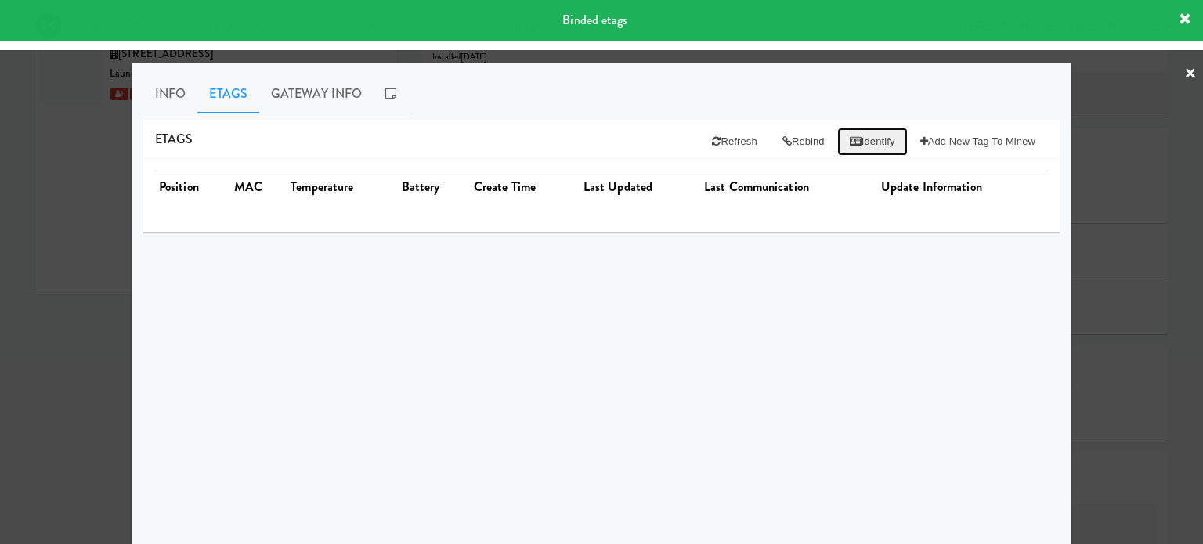
click at [850, 140] on icon at bounding box center [856, 141] width 12 height 10
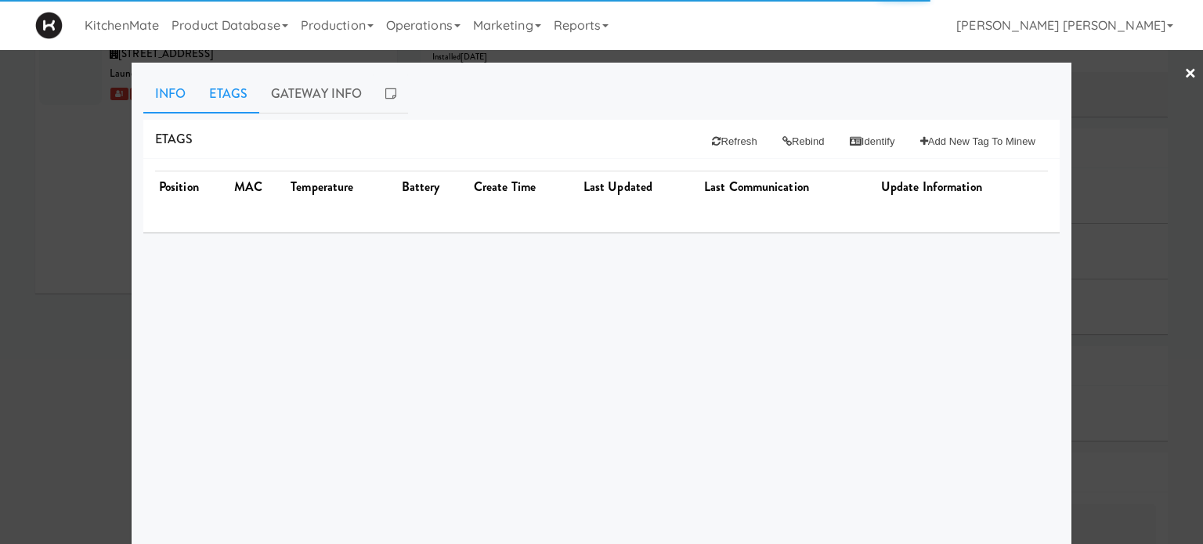
click at [166, 99] on link "Info" at bounding box center [170, 93] width 54 height 39
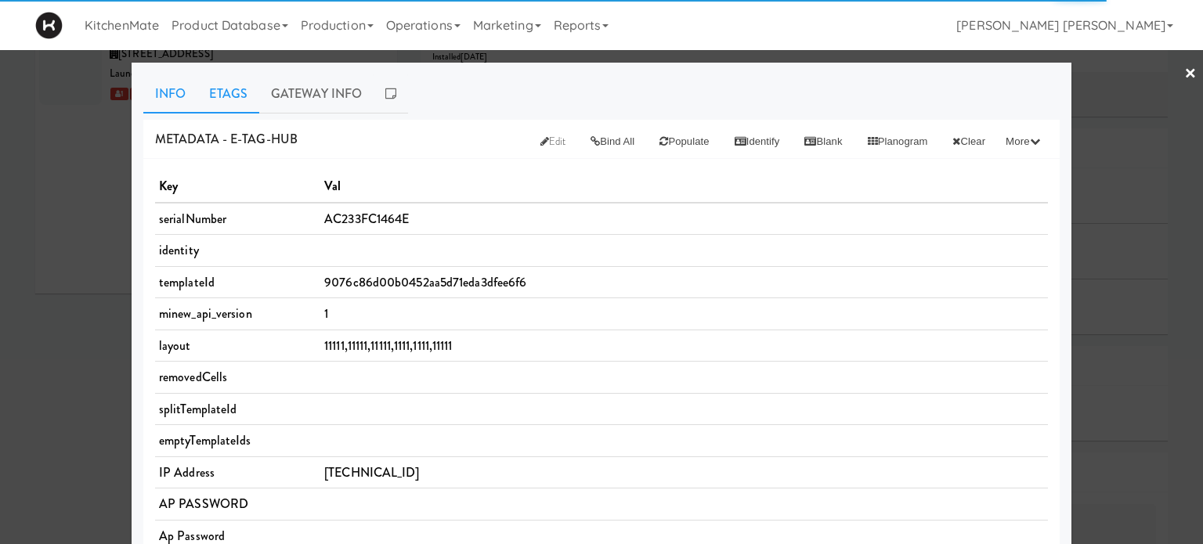
click at [238, 103] on link "Etags" at bounding box center [228, 93] width 62 height 39
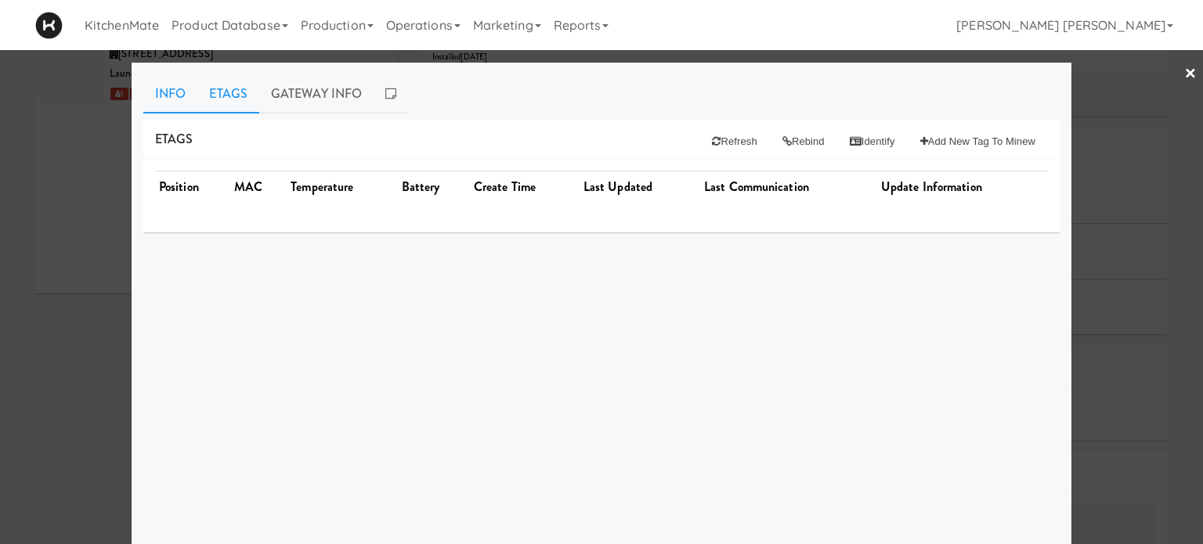
click at [175, 92] on link "Info" at bounding box center [170, 93] width 54 height 39
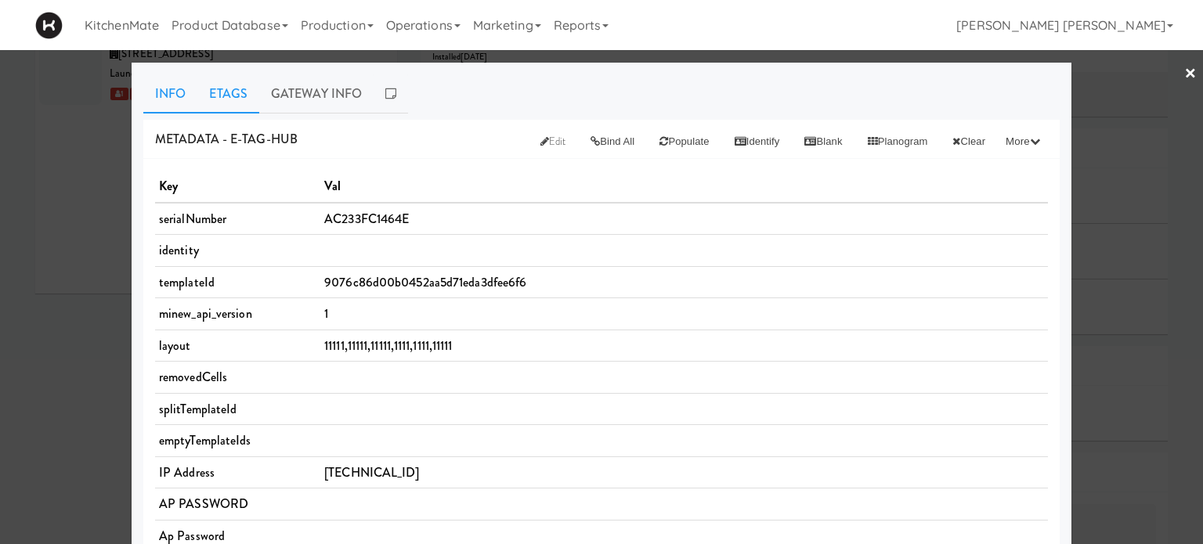
click at [237, 96] on link "Etags" at bounding box center [228, 93] width 62 height 39
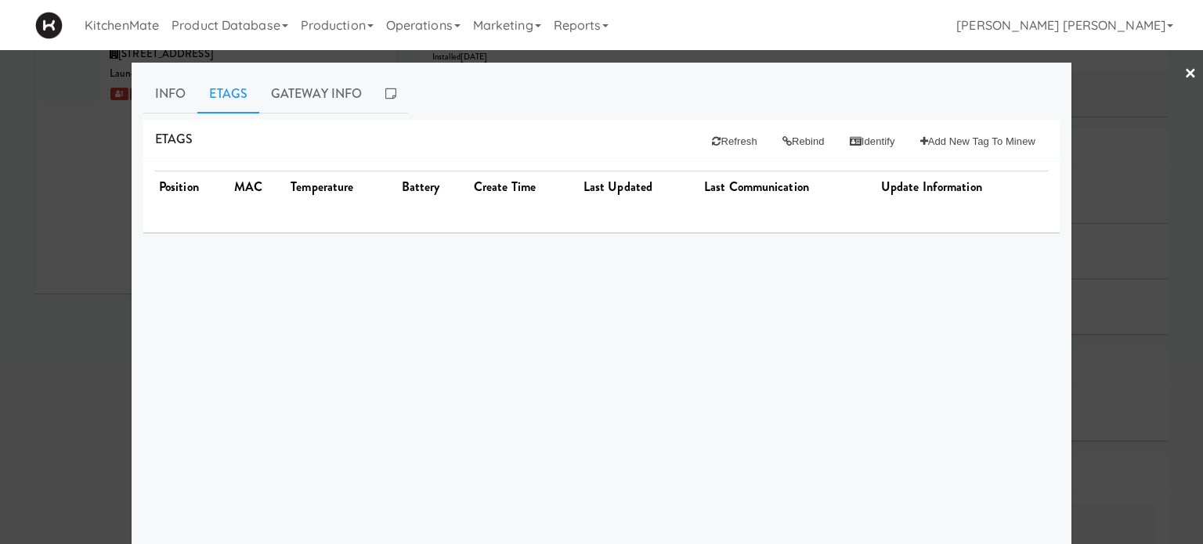
click at [2, 231] on div at bounding box center [601, 272] width 1203 height 544
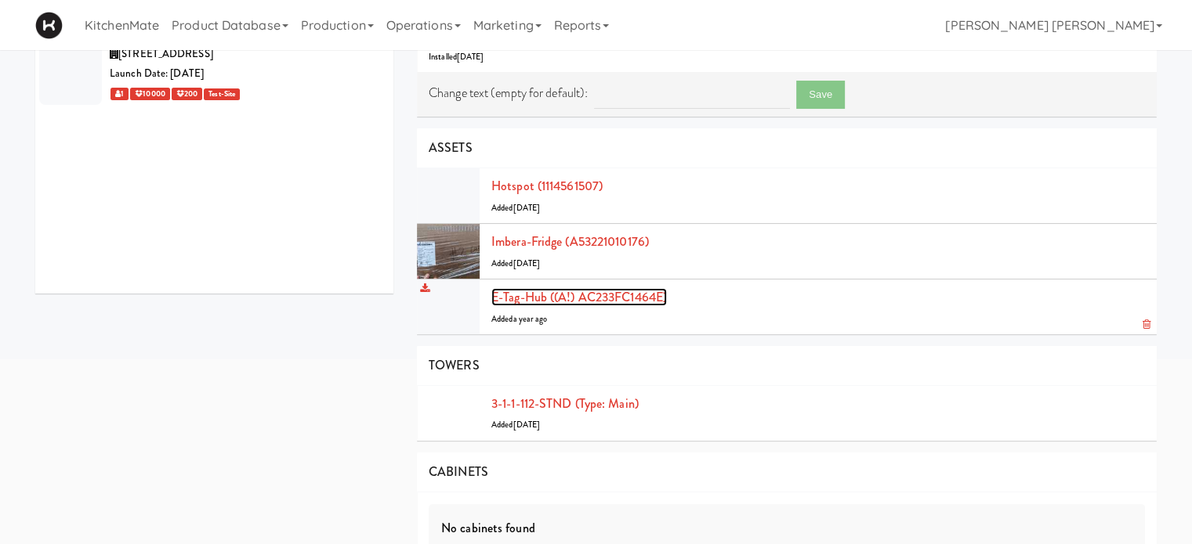
click at [554, 293] on link "E-tag-hub ((A!) AC233FC1464E)" at bounding box center [578, 297] width 175 height 18
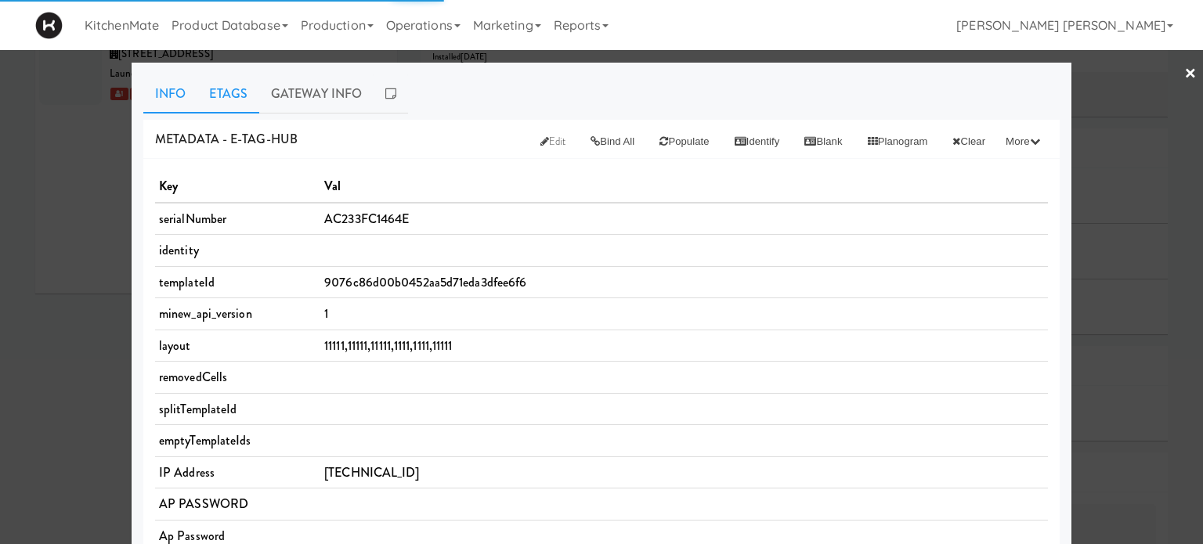
click at [213, 97] on link "Etags" at bounding box center [228, 93] width 62 height 39
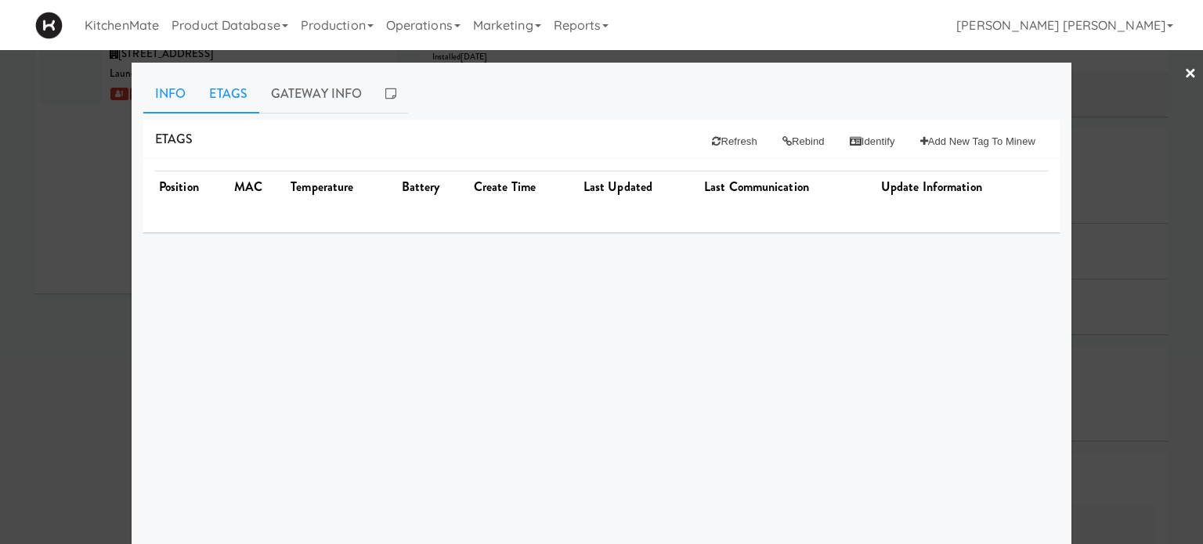
click at [165, 89] on link "Info" at bounding box center [170, 93] width 54 height 39
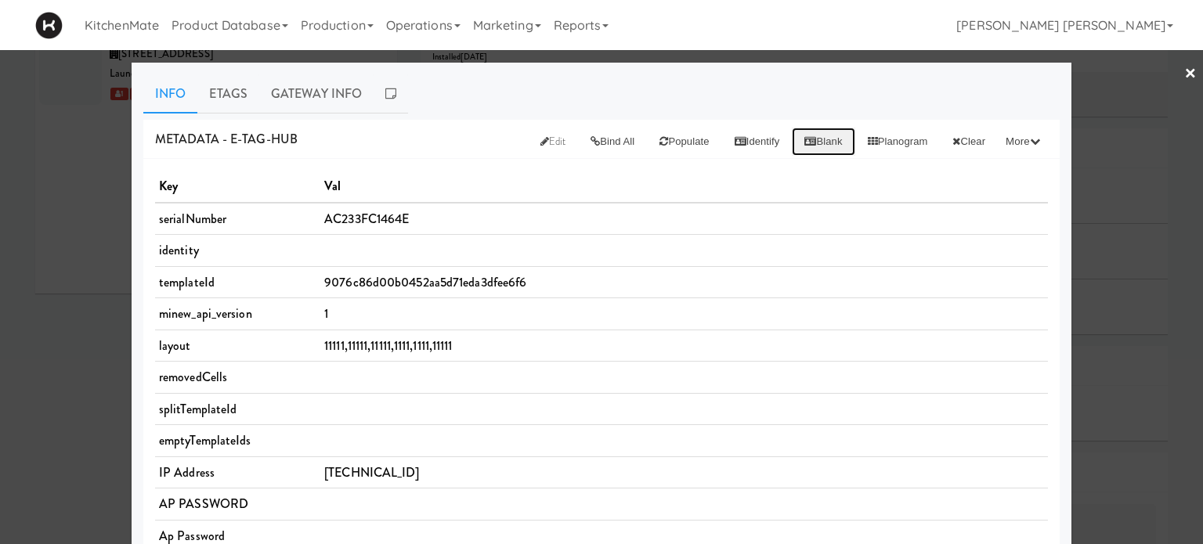
click at [805, 143] on icon at bounding box center [811, 141] width 12 height 10
click at [218, 92] on link "Etags" at bounding box center [228, 93] width 62 height 39
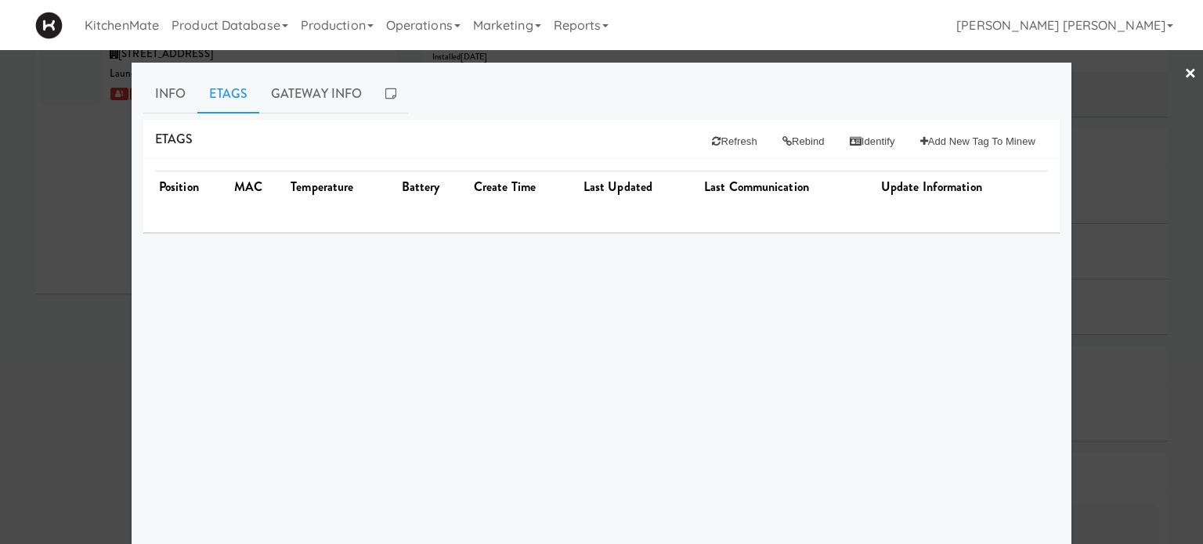
click at [0, 367] on div at bounding box center [601, 272] width 1203 height 544
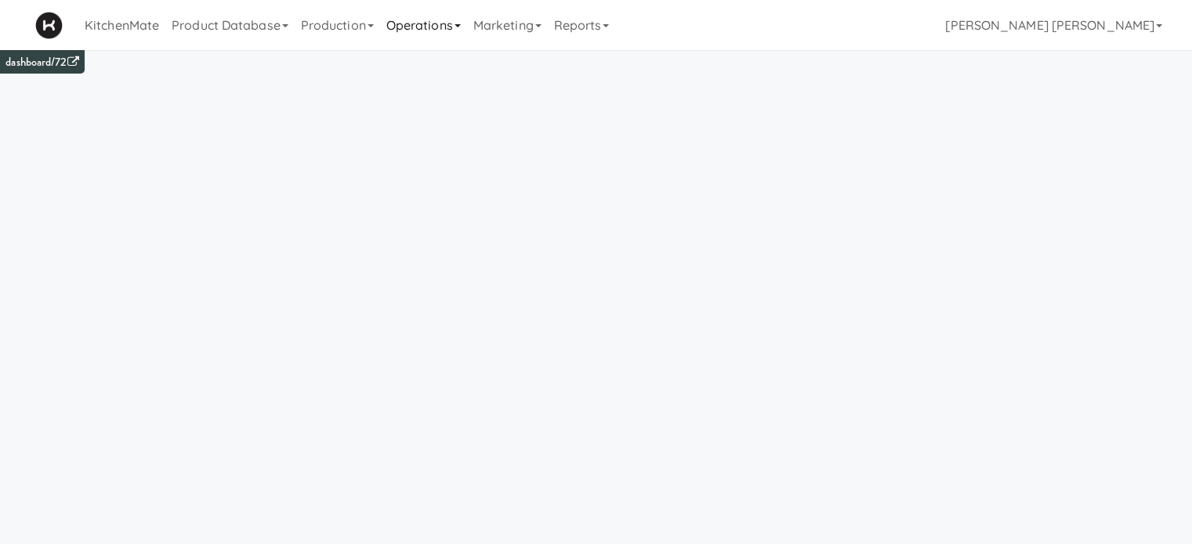
click at [407, 27] on link "Operations" at bounding box center [423, 25] width 87 height 50
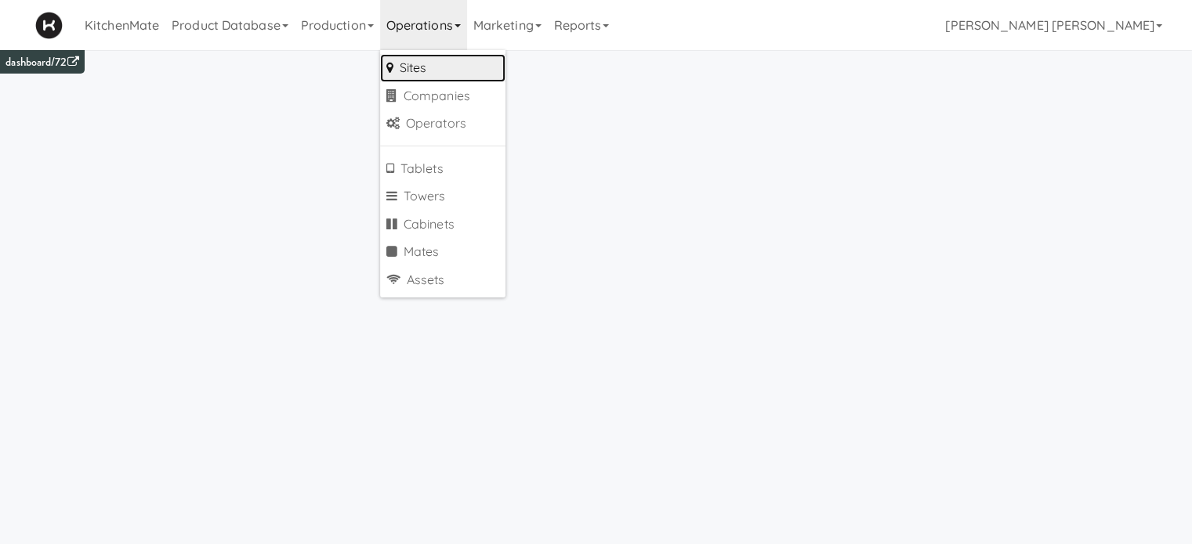
click at [418, 62] on link "Sites" at bounding box center [442, 68] width 125 height 28
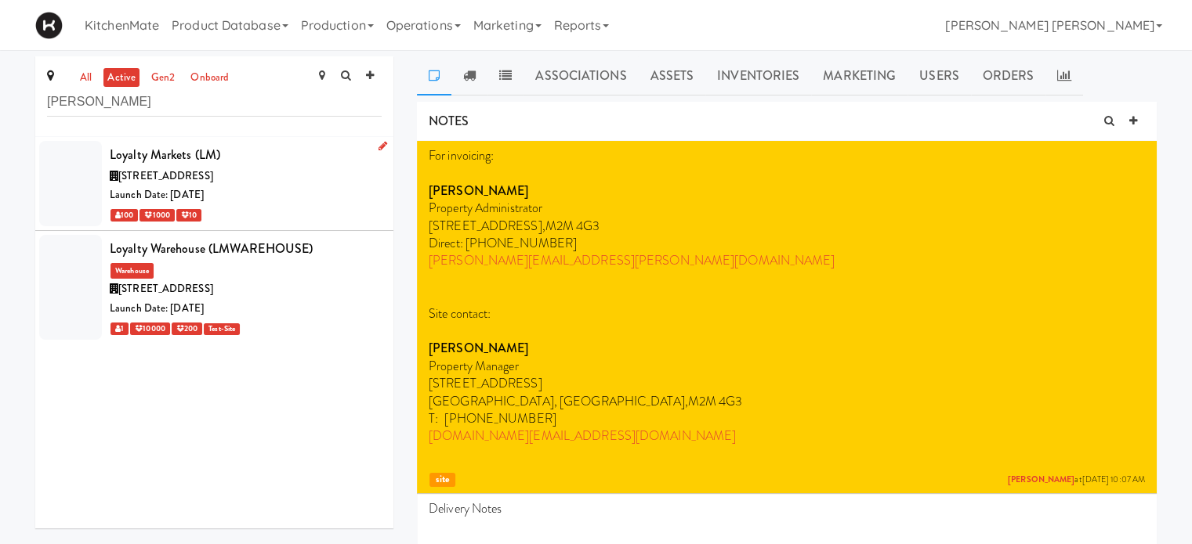
type input "[PERSON_NAME]"
click at [199, 168] on span "[STREET_ADDRESS]" at bounding box center [165, 175] width 95 height 15
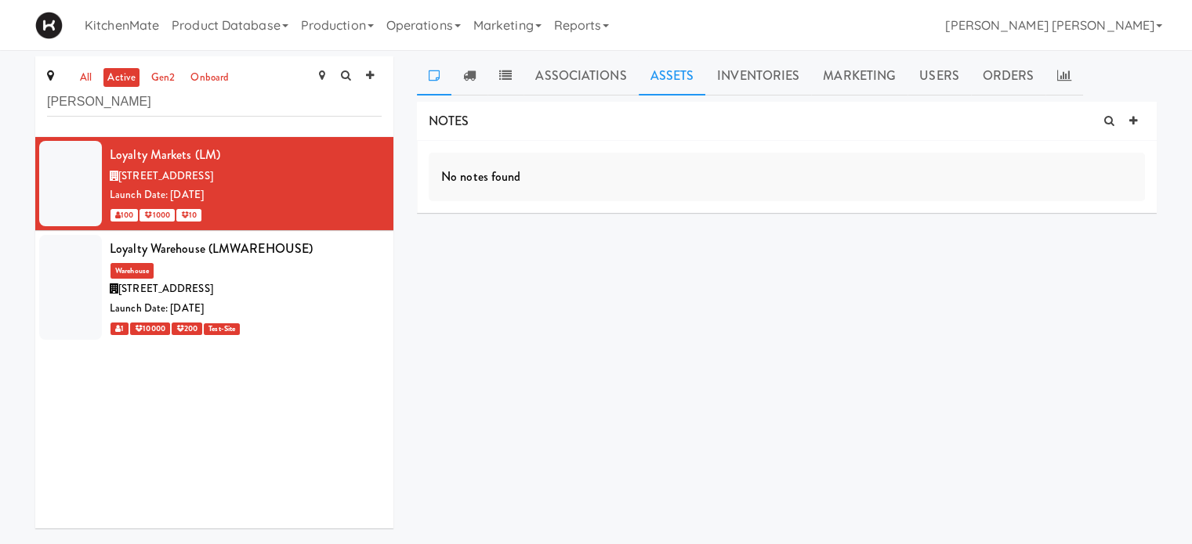
click at [674, 78] on link "Assets" at bounding box center [671, 75] width 67 height 39
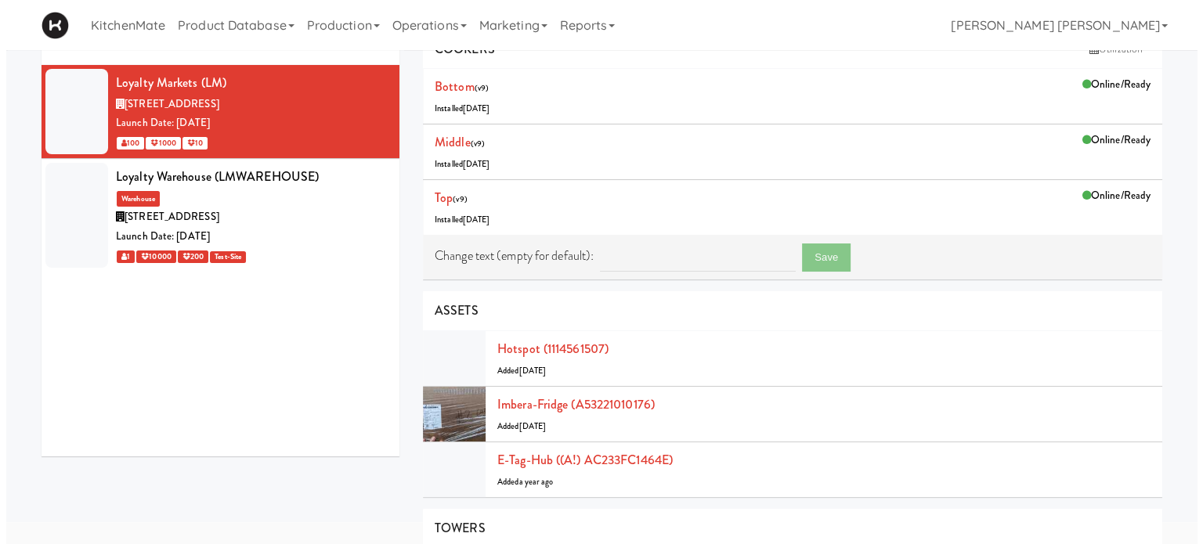
scroll to position [235, 0]
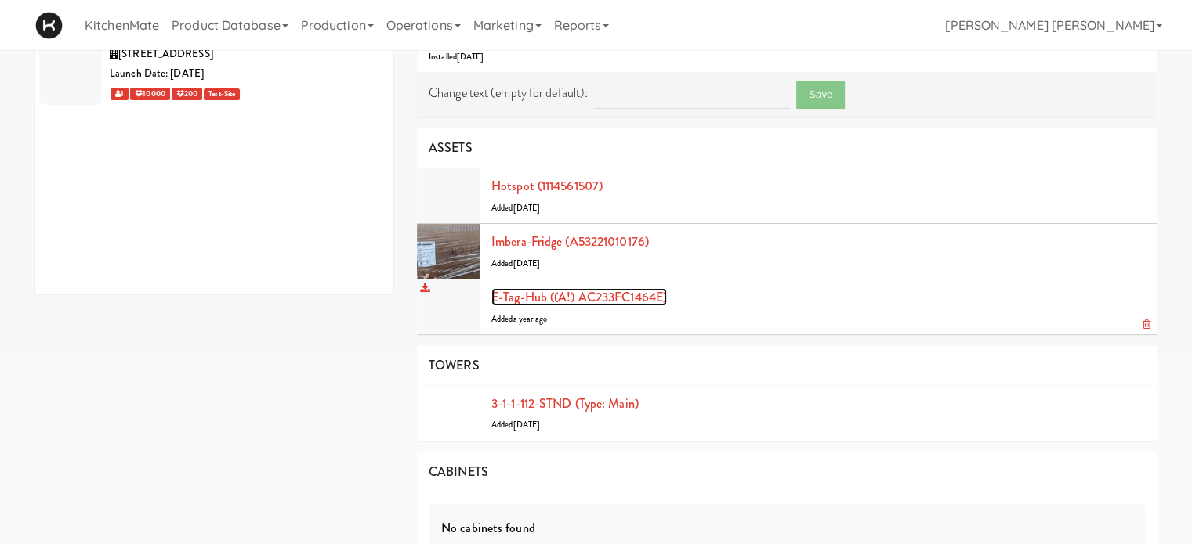
click at [588, 294] on link "E-tag-hub ((A!) AC233FC1464E)" at bounding box center [578, 297] width 175 height 18
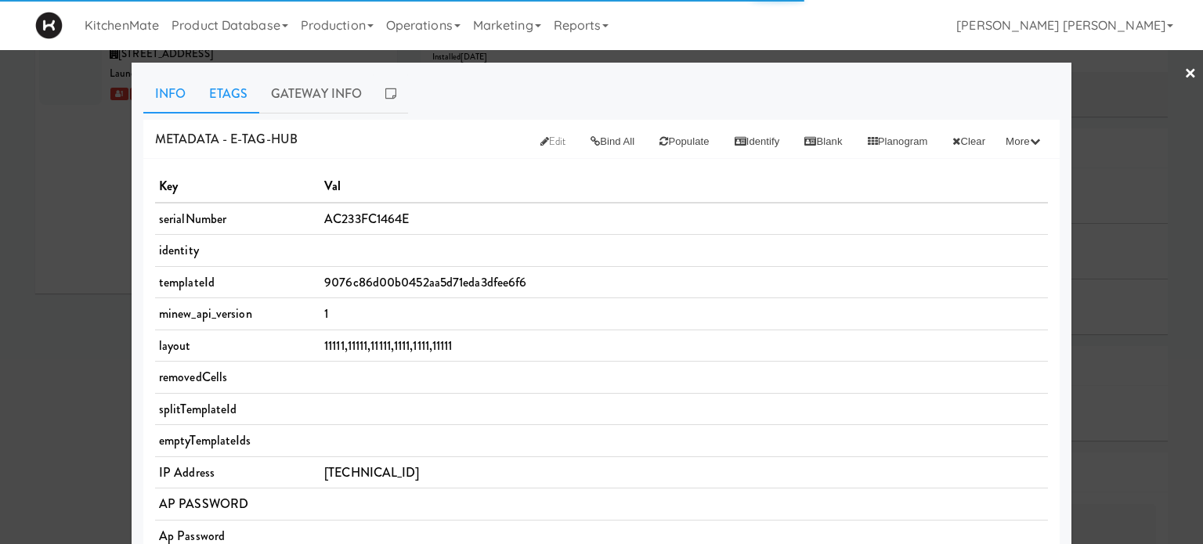
click at [225, 91] on link "Etags" at bounding box center [228, 93] width 62 height 39
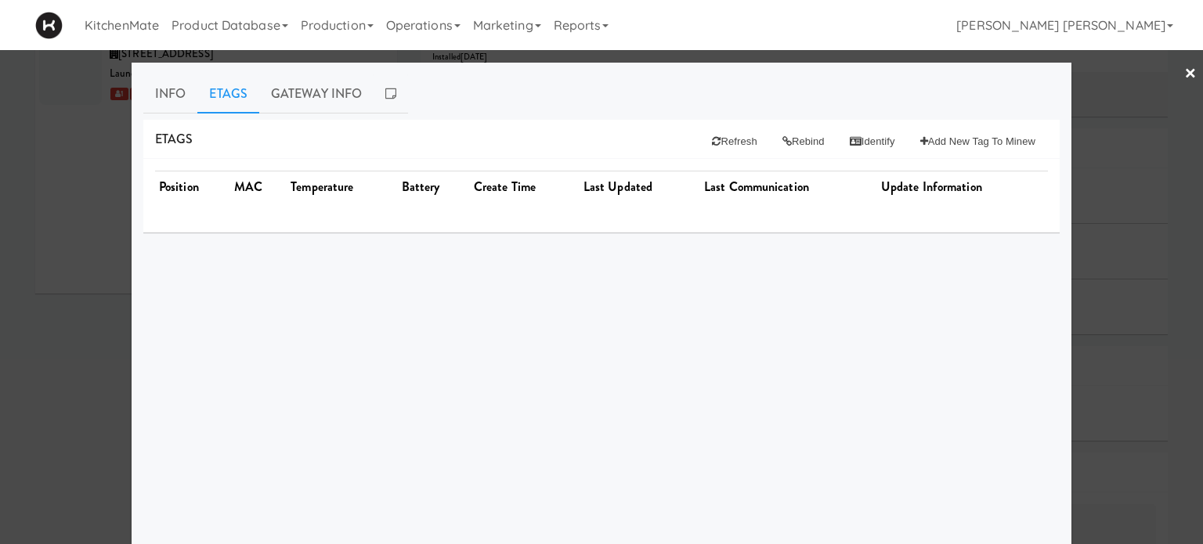
click at [161, 137] on span "Etags" at bounding box center [174, 139] width 38 height 18
drag, startPoint x: 305, startPoint y: 197, endPoint x: 412, endPoint y: 206, distance: 107.7
click at [306, 197] on th "Temperature" at bounding box center [342, 187] width 111 height 31
drag, startPoint x: 420, startPoint y: 206, endPoint x: 624, endPoint y: 202, distance: 204.5
click at [465, 209] on div "Position MAC Temperature Battery Create Time Last Updated Last Communication Up…" at bounding box center [601, 196] width 917 height 74
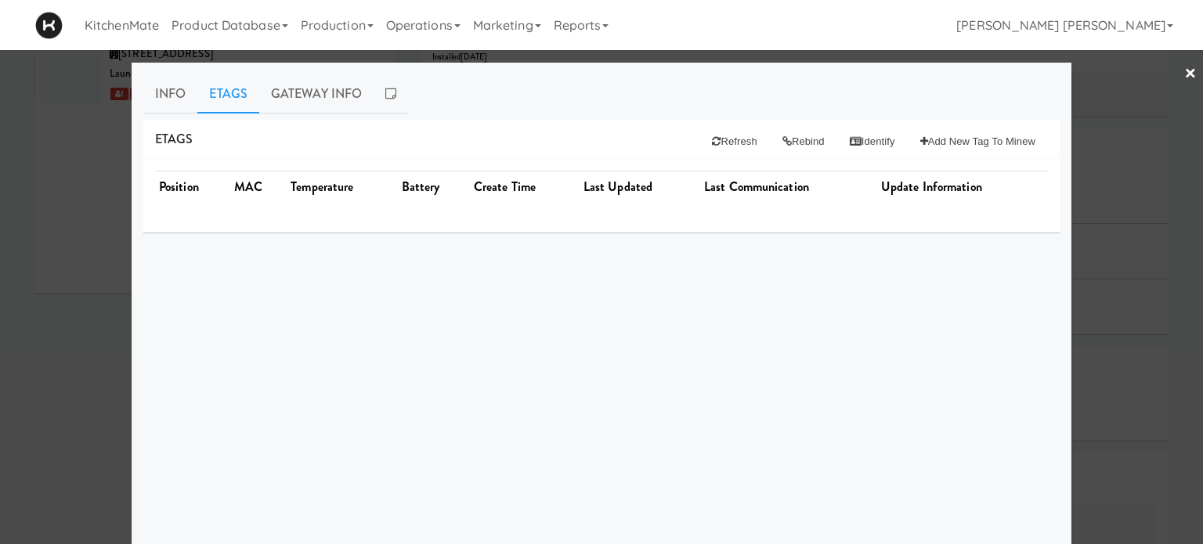
click at [624, 202] on div "Position MAC Temperature Battery Create Time Last Updated Last Communication Up…" at bounding box center [601, 196] width 917 height 74
click at [154, 85] on link "Info" at bounding box center [170, 93] width 54 height 39
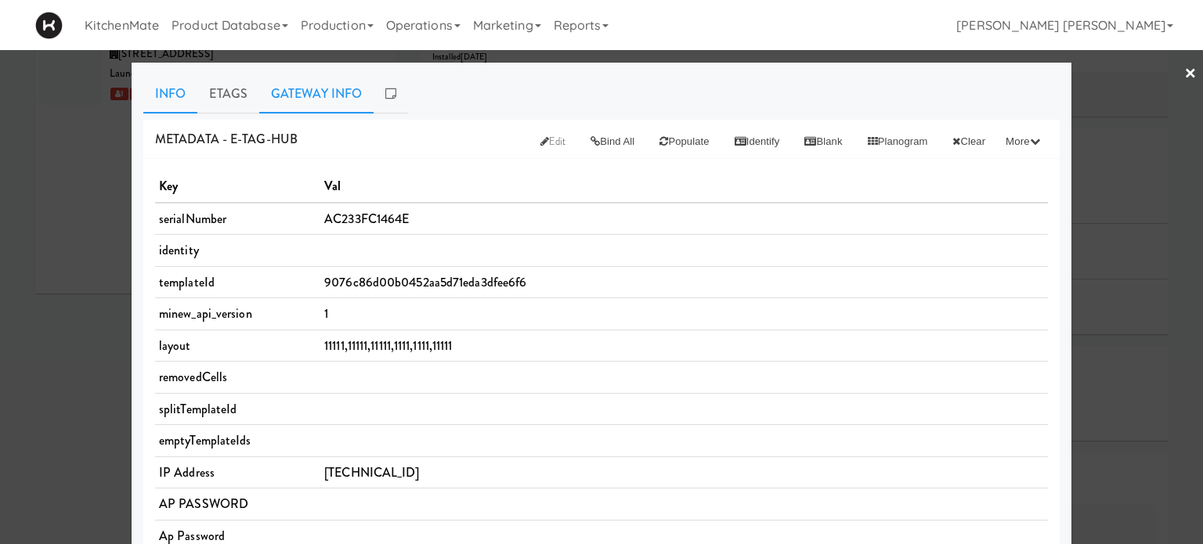
click at [299, 93] on link "Gateway Info" at bounding box center [316, 93] width 114 height 39
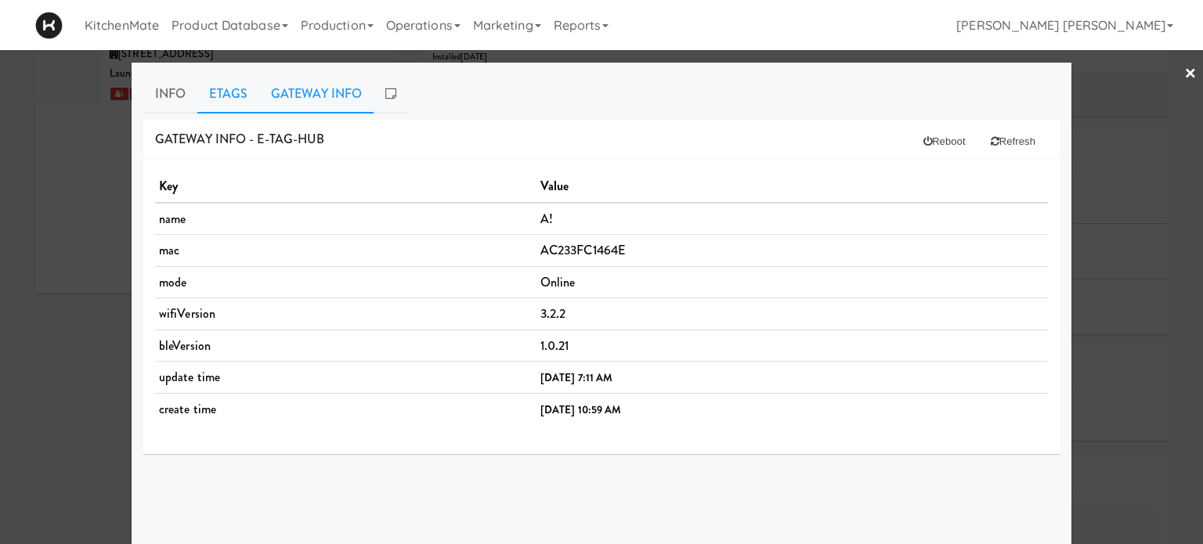
click at [213, 84] on link "Etags" at bounding box center [228, 93] width 62 height 39
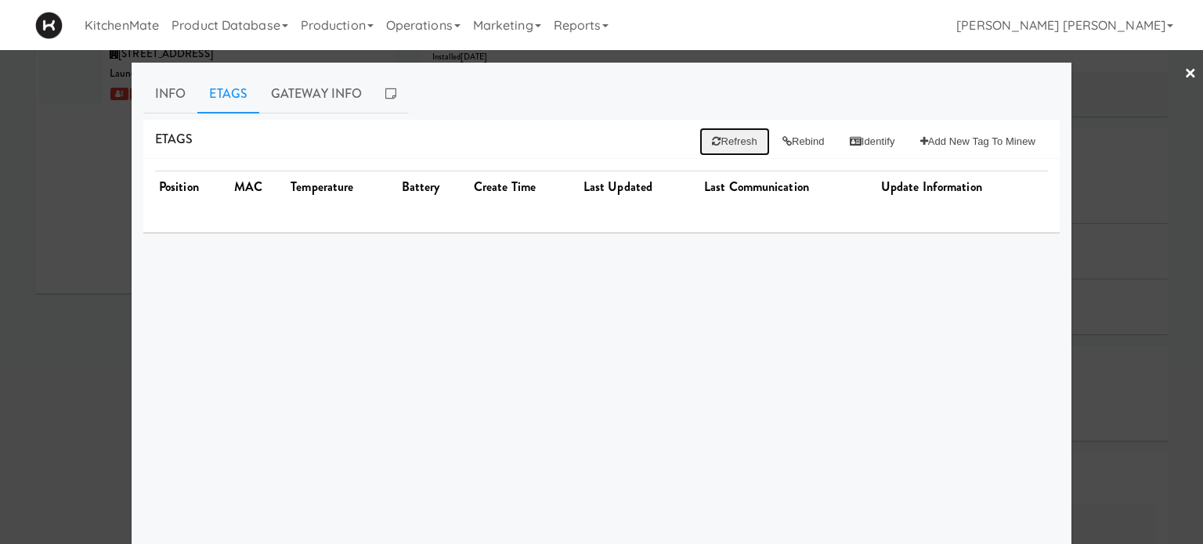
click at [715, 136] on button "Refresh" at bounding box center [735, 142] width 70 height 28
click at [788, 142] on button "Rebind" at bounding box center [803, 142] width 67 height 28
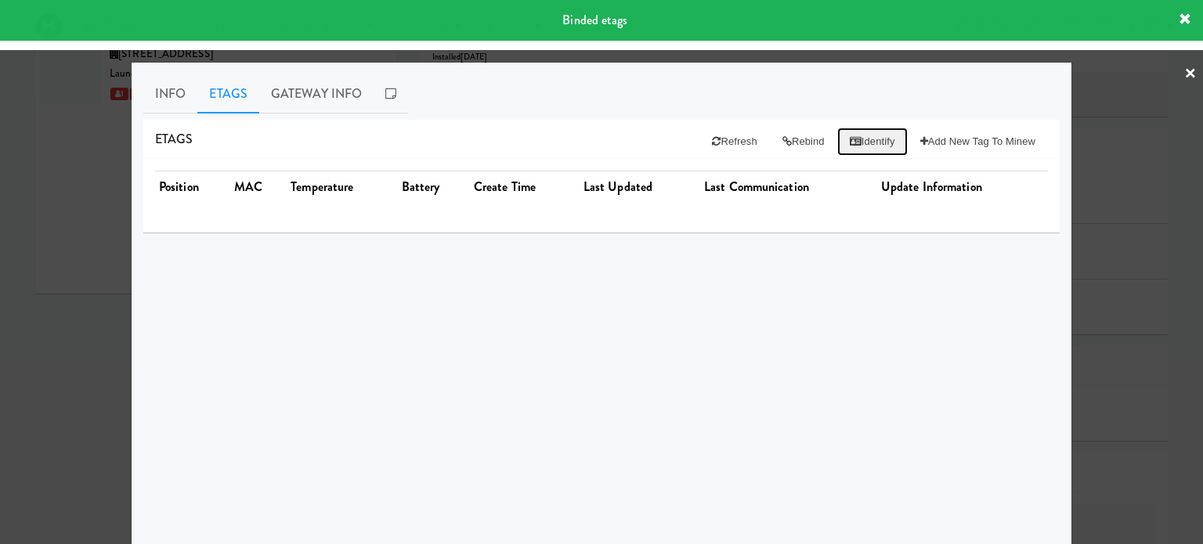
click at [852, 140] on button "Identify" at bounding box center [872, 142] width 71 height 28
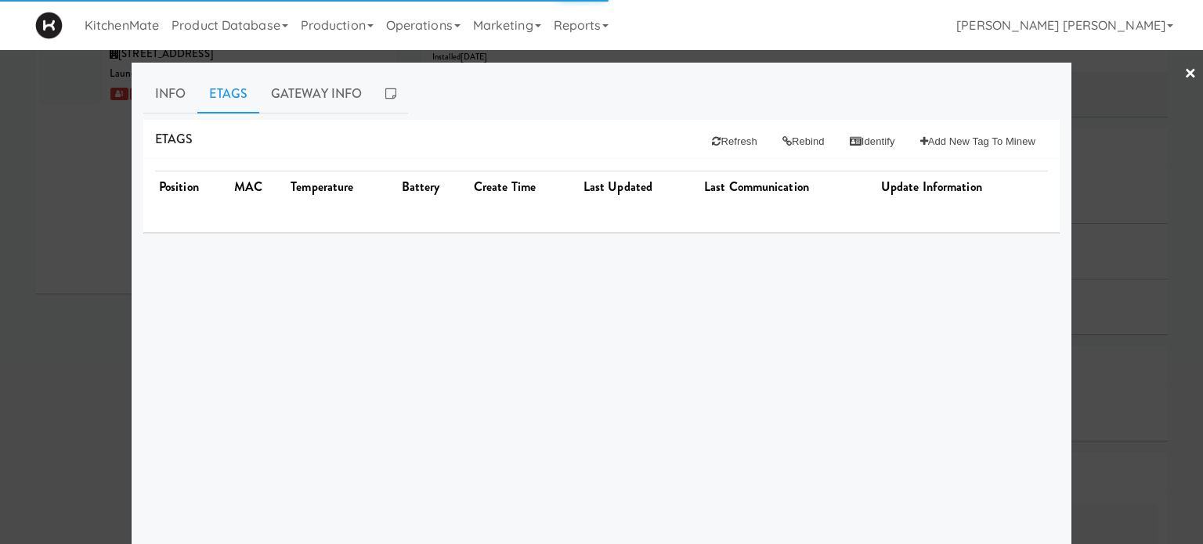
drag, startPoint x: 962, startPoint y: 140, endPoint x: 611, endPoint y: 118, distance: 351.7
click at [611, 118] on div "Info Etags Gateway Info METADATA - e-tag-hub Edit Bind All Populate Identify Bl…" at bounding box center [601, 390] width 917 height 633
click at [993, 137] on button "Add New Tag to Minew" at bounding box center [978, 142] width 140 height 28
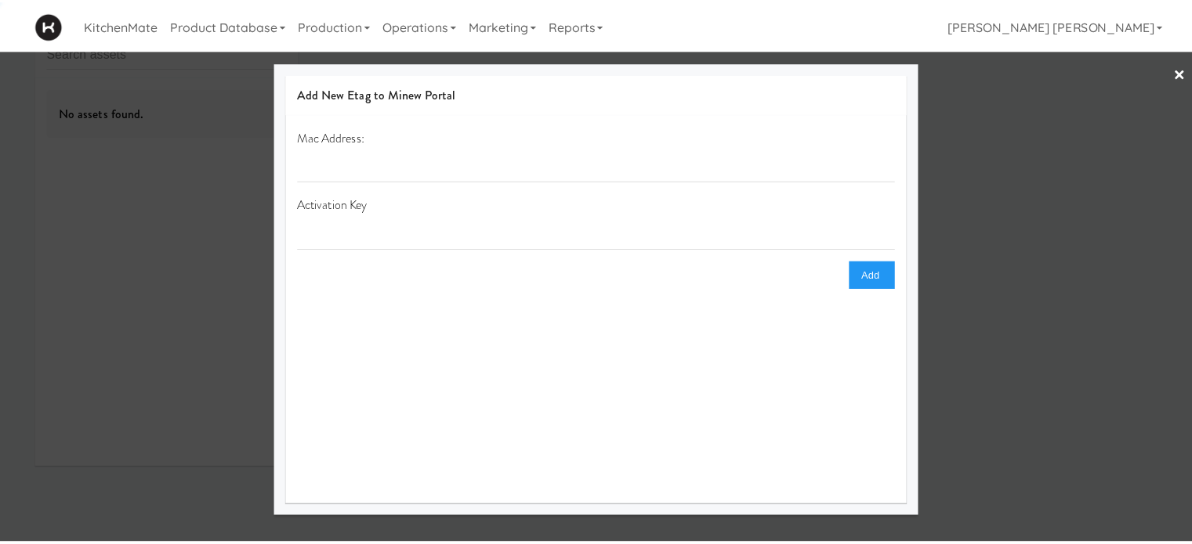
scroll to position [50, 0]
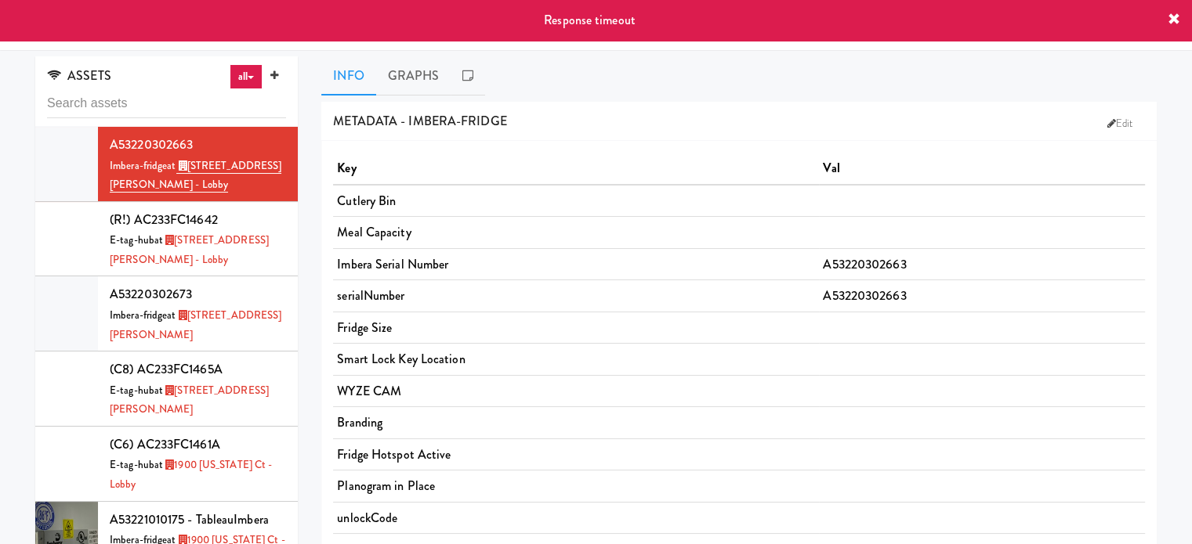
click at [1177, 20] on icon at bounding box center [1173, 19] width 13 height 13
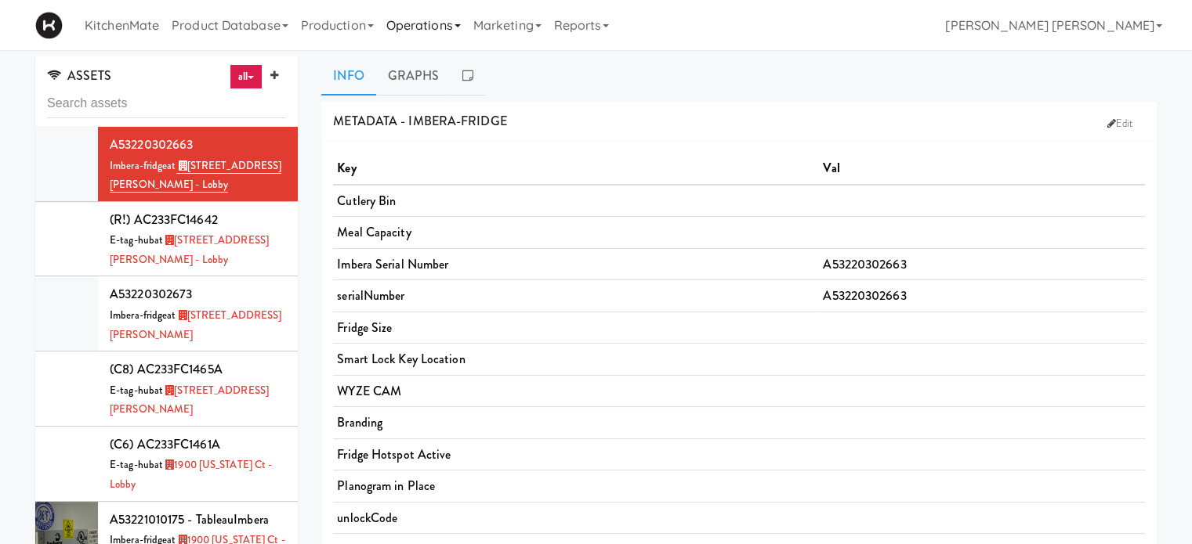
click at [436, 22] on link "Operations" at bounding box center [423, 25] width 87 height 50
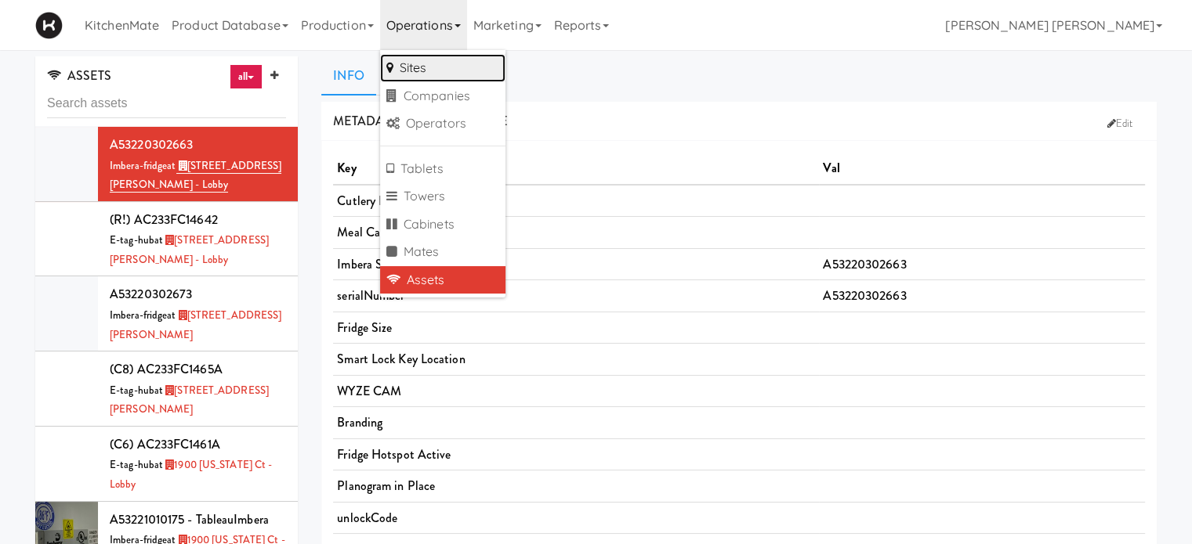
click at [435, 70] on link "Sites" at bounding box center [442, 68] width 125 height 28
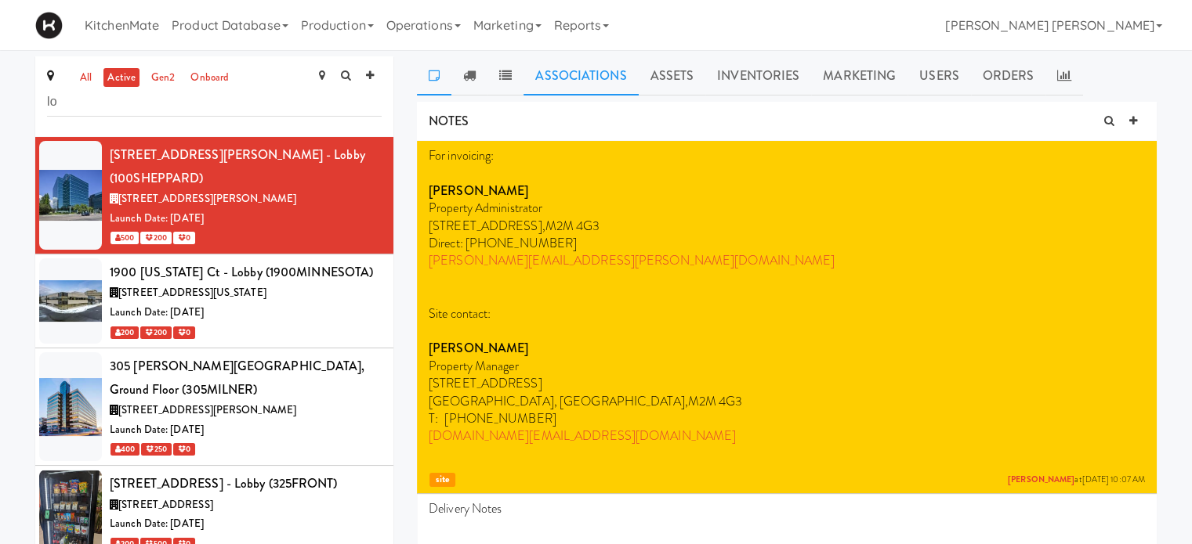
click at [602, 78] on link "Associations" at bounding box center [580, 75] width 114 height 39
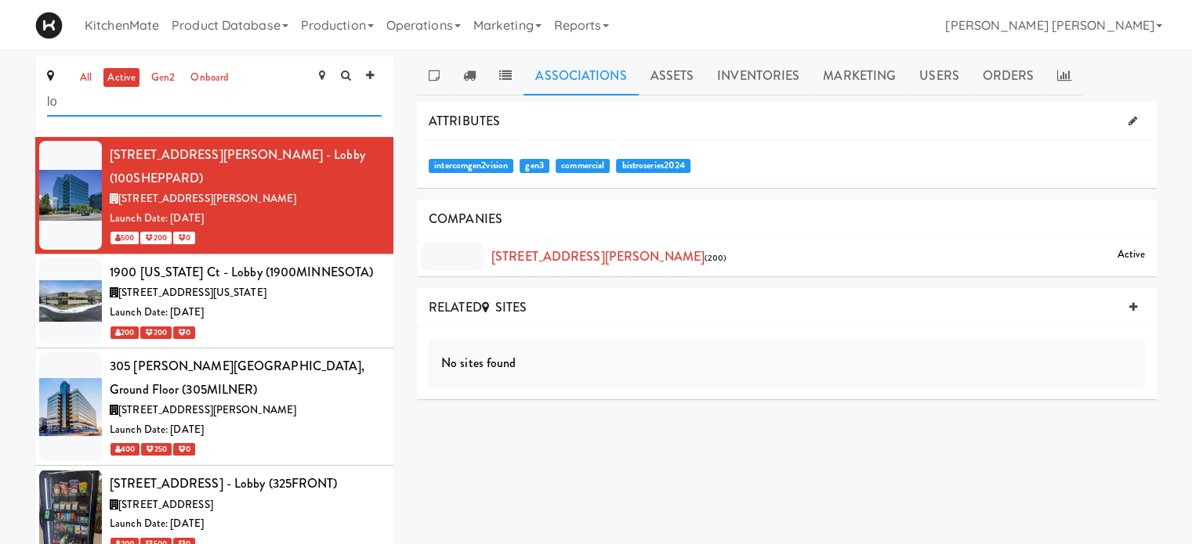
click at [197, 103] on input "lo" at bounding box center [214, 102] width 335 height 29
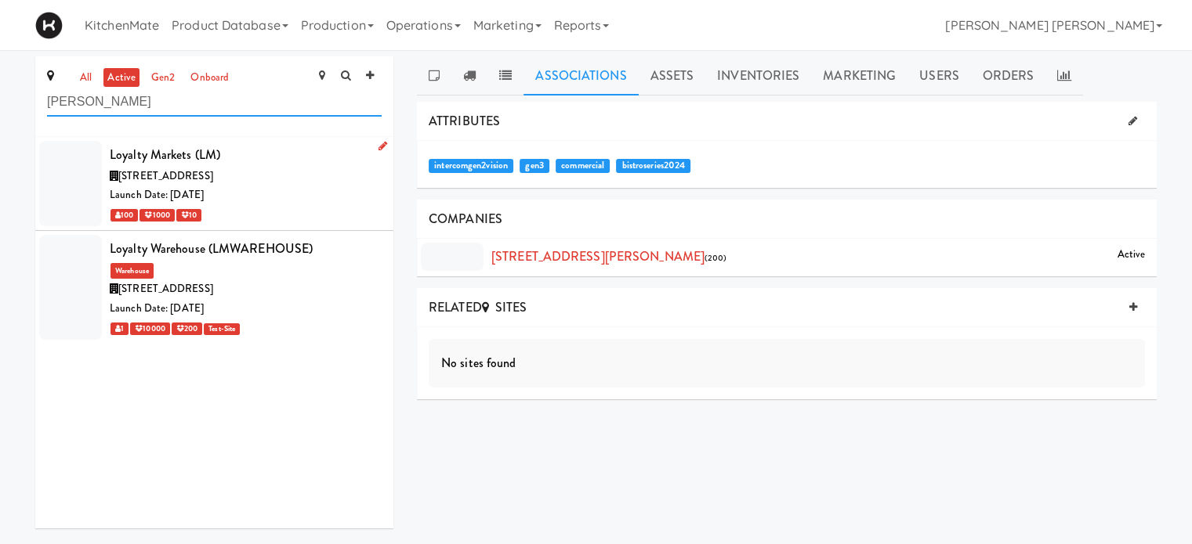
type input "[PERSON_NAME]"
click at [181, 160] on div "Loyalty Markets (LM)" at bounding box center [246, 155] width 272 height 24
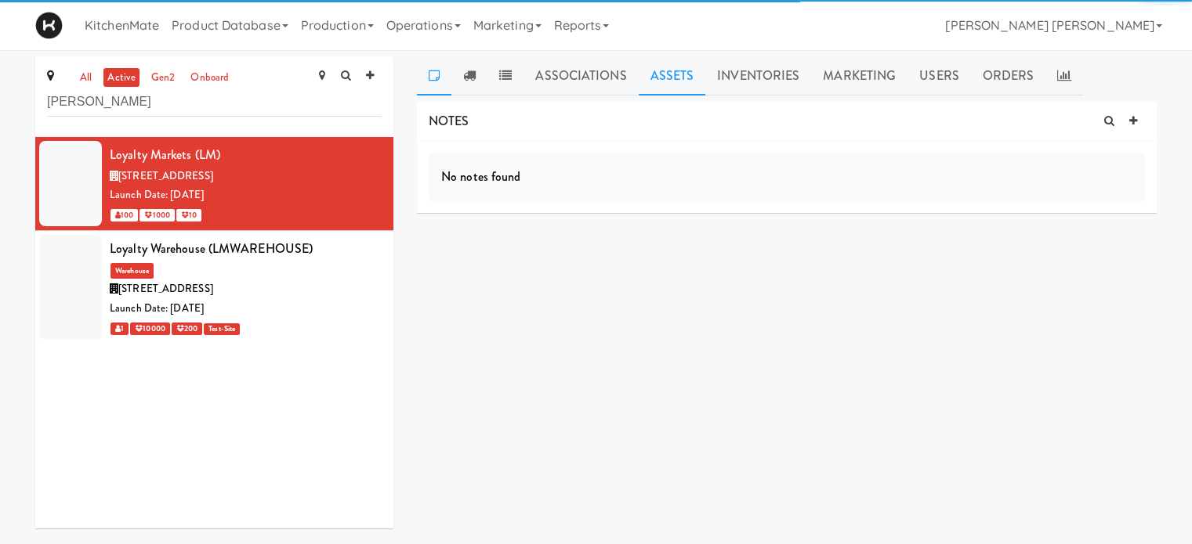
click at [671, 85] on link "Assets" at bounding box center [671, 75] width 67 height 39
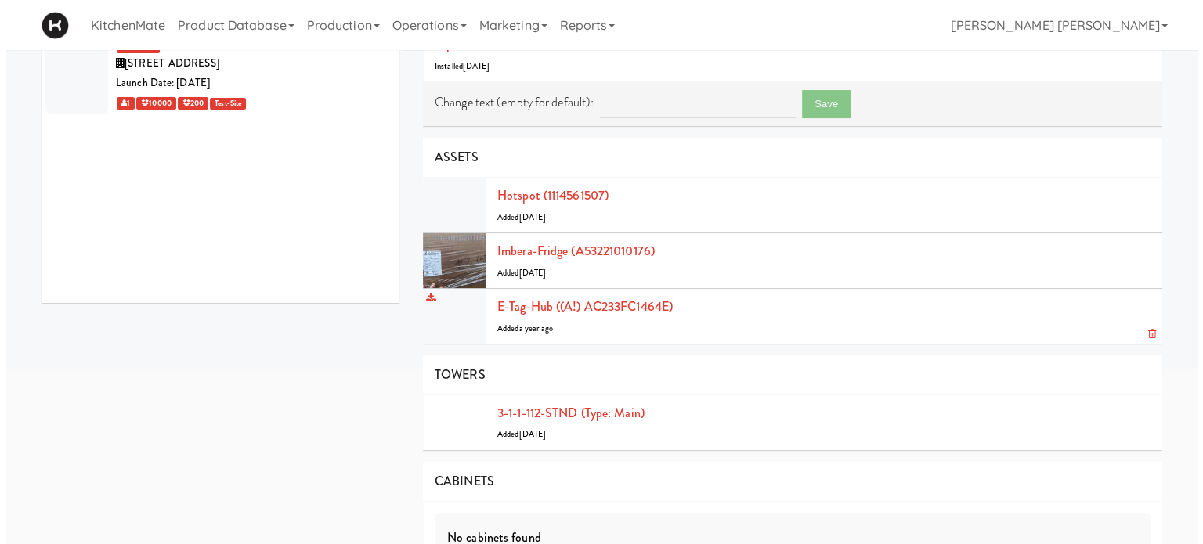
scroll to position [235, 0]
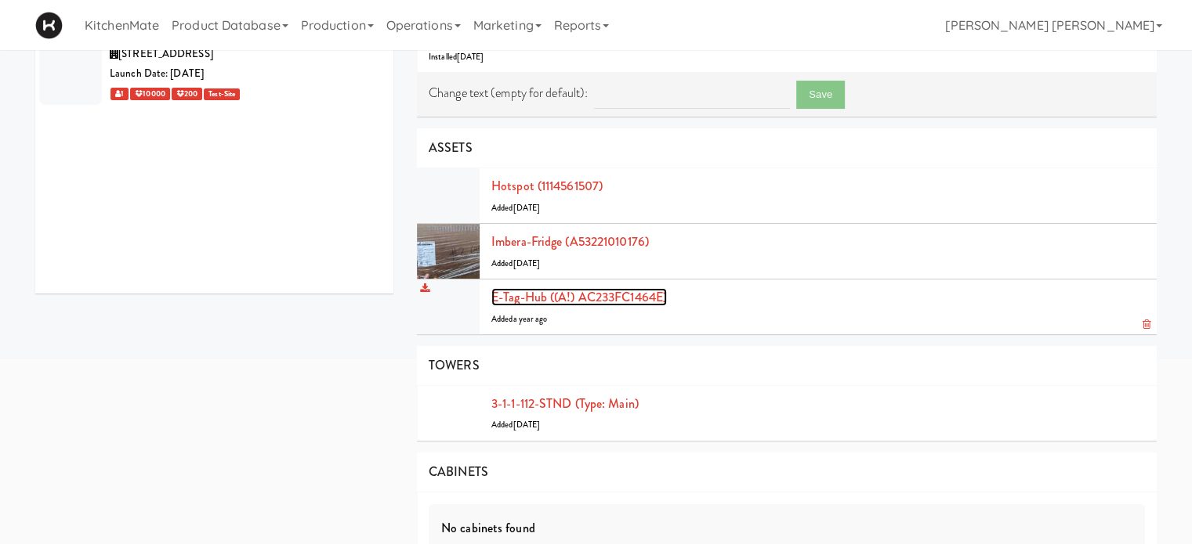
click at [583, 291] on link "E-tag-hub ((A!) AC233FC1464E)" at bounding box center [578, 297] width 175 height 18
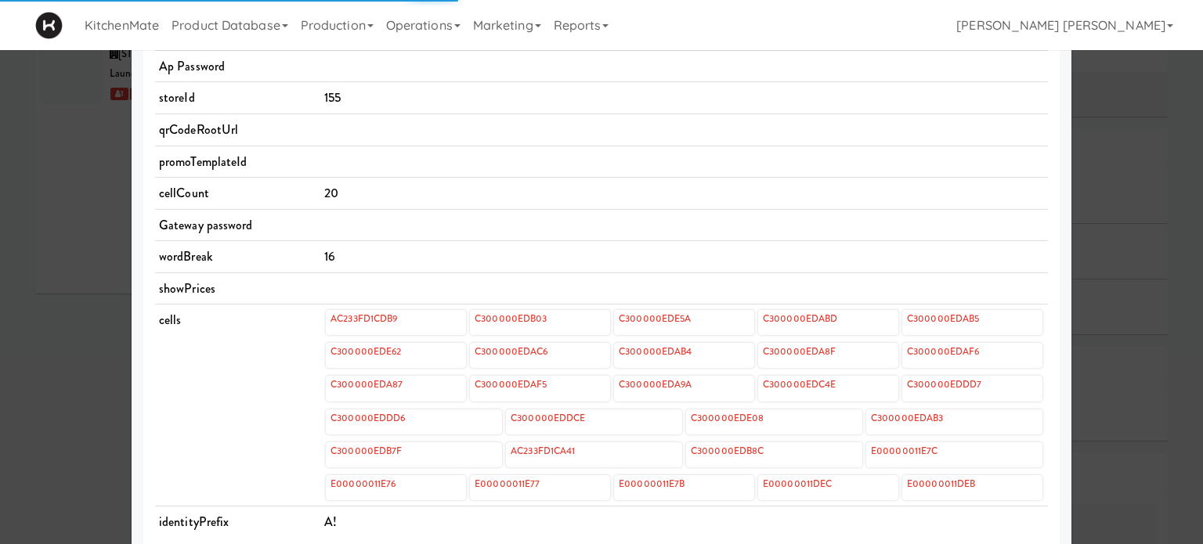
scroll to position [747, 0]
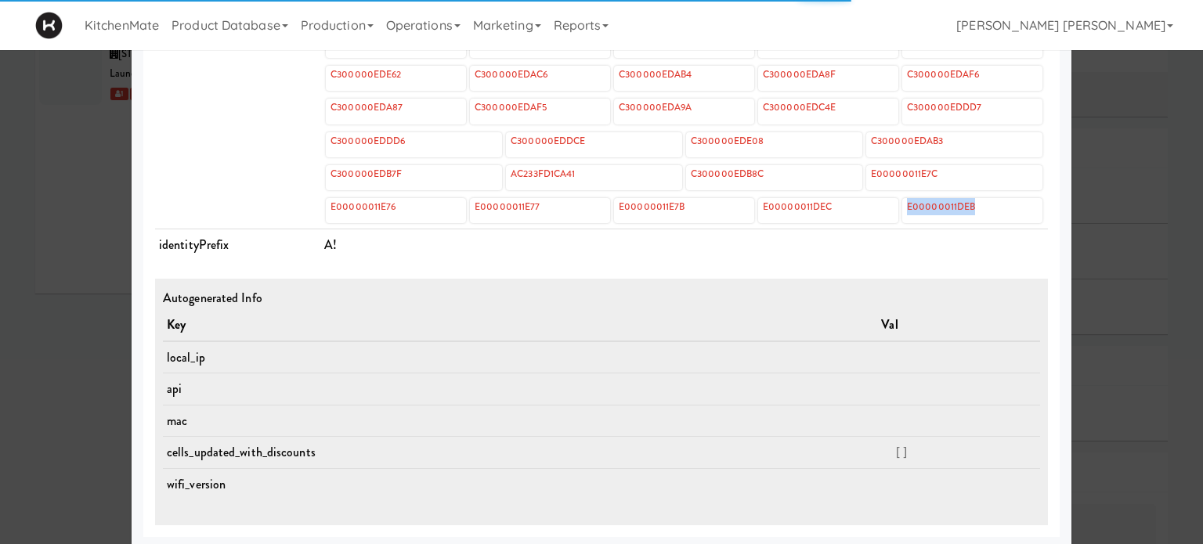
drag, startPoint x: 972, startPoint y: 203, endPoint x: 895, endPoint y: 199, distance: 77.7
click at [895, 199] on div "E00000011E76 E00000011E77 E00000011E7B E00000011DEC E00000011DEB" at bounding box center [684, 210] width 717 height 25
copy link "E00000011DEB"
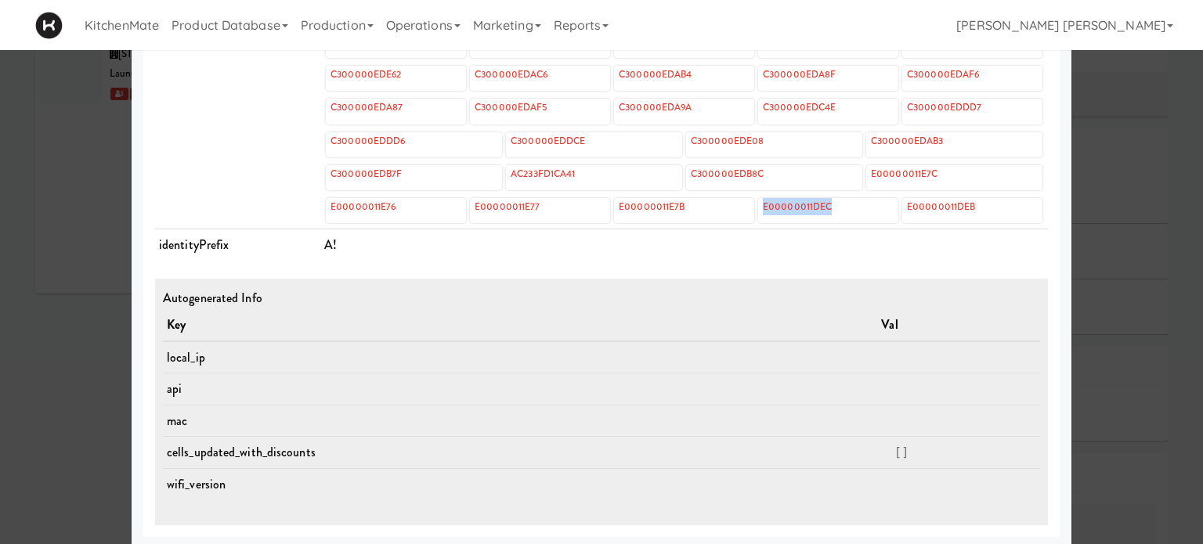
drag, startPoint x: 826, startPoint y: 199, endPoint x: 758, endPoint y: 197, distance: 68.2
click at [758, 198] on div "E00000011DEC" at bounding box center [828, 210] width 140 height 25
copy link "E00000011DEC"
drag, startPoint x: 687, startPoint y: 197, endPoint x: 613, endPoint y: 200, distance: 74.5
click at [614, 200] on div "E00000011E7B" at bounding box center [684, 210] width 140 height 25
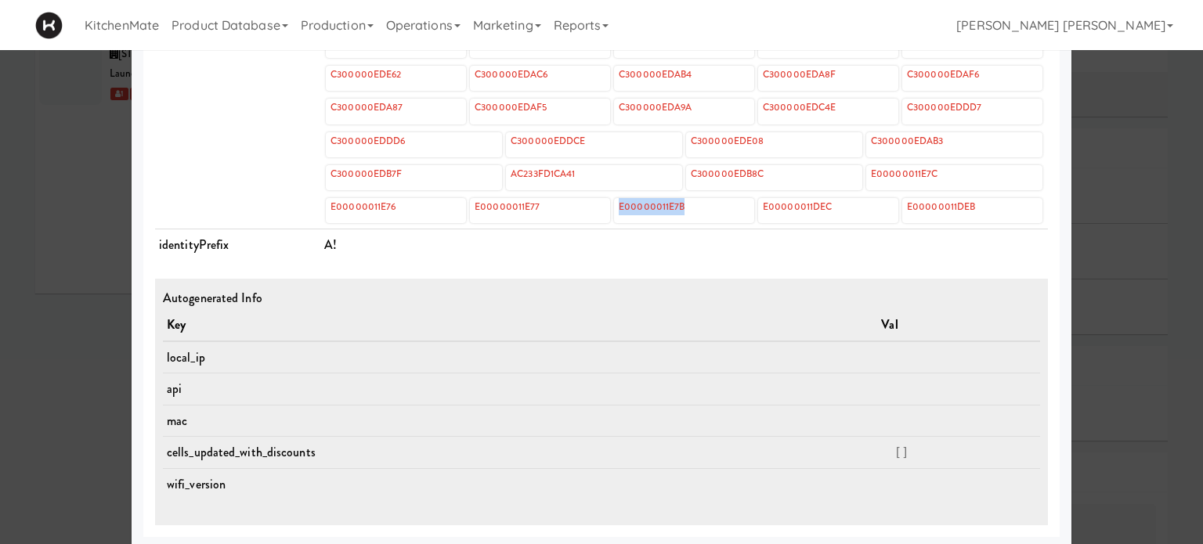
copy link "E00000011E7B"
drag, startPoint x: 541, startPoint y: 203, endPoint x: 466, endPoint y: 212, distance: 75.8
click at [470, 207] on div "E00000011E77" at bounding box center [540, 210] width 140 height 25
copy link "E00000011E77"
drag, startPoint x: 389, startPoint y: 204, endPoint x: 320, endPoint y: 212, distance: 70.2
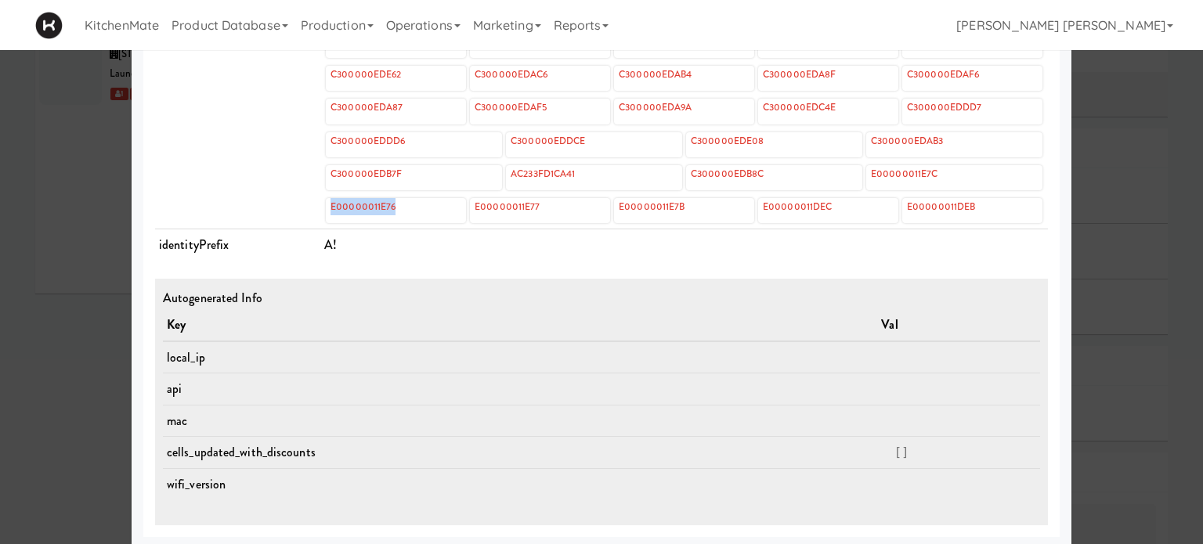
click at [326, 212] on div "E00000011E76" at bounding box center [396, 210] width 140 height 25
copy link "E00000011E76"
drag, startPoint x: 962, startPoint y: 168, endPoint x: 862, endPoint y: 173, distance: 100.4
click at [866, 173] on div "E00000011E7C" at bounding box center [954, 177] width 176 height 25
copy link "E00000011E7C"
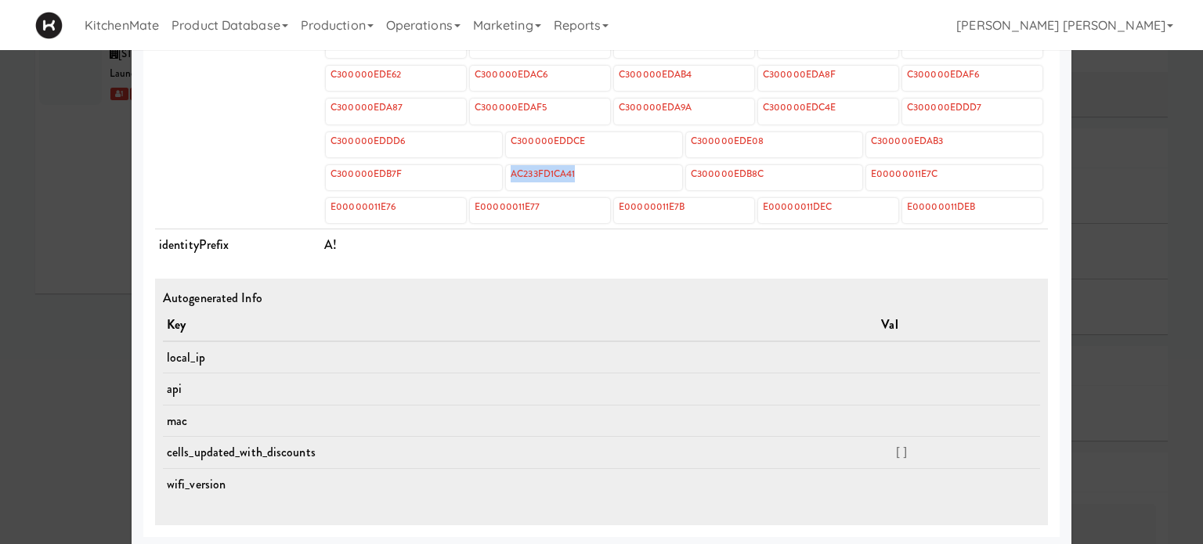
drag, startPoint x: 579, startPoint y: 168, endPoint x: 505, endPoint y: 168, distance: 74.4
click at [506, 168] on div "AC233FD1CA41" at bounding box center [594, 177] width 176 height 25
copy link "AC233FD1CA41"
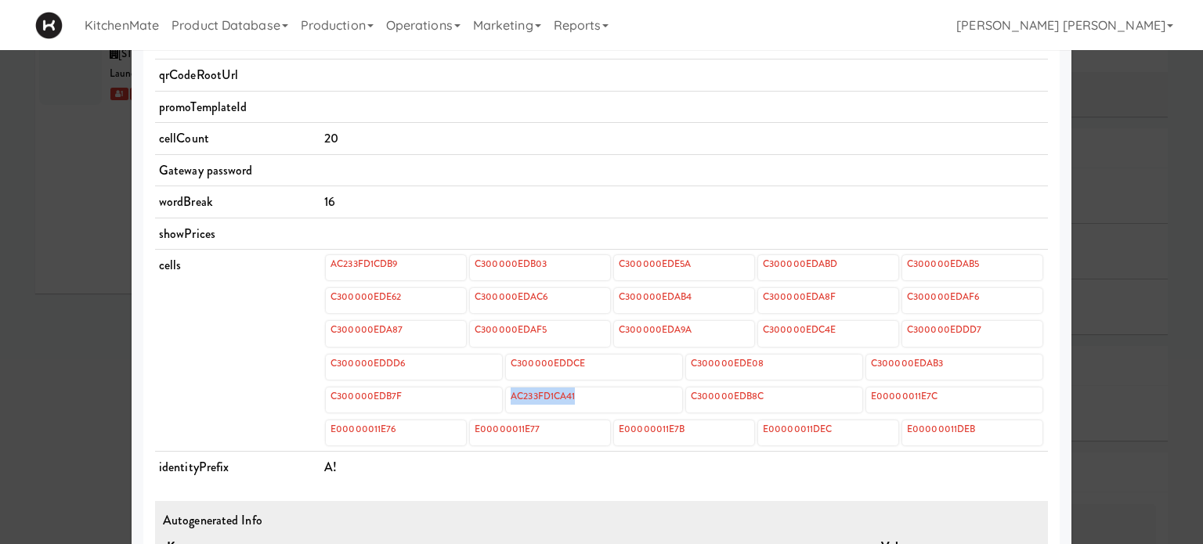
scroll to position [512, 0]
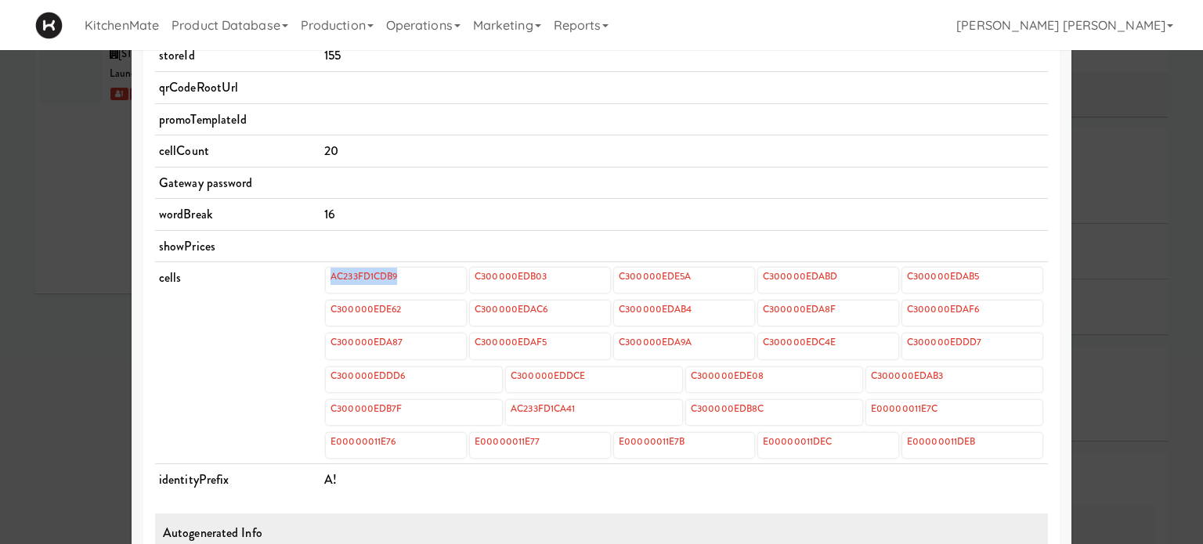
drag, startPoint x: 412, startPoint y: 272, endPoint x: 325, endPoint y: 272, distance: 87.0
click at [326, 272] on div "AC233FD1CDB9" at bounding box center [396, 280] width 140 height 25
copy link "AC233FD1CDB9"
